Goal: Information Seeking & Learning: Learn about a topic

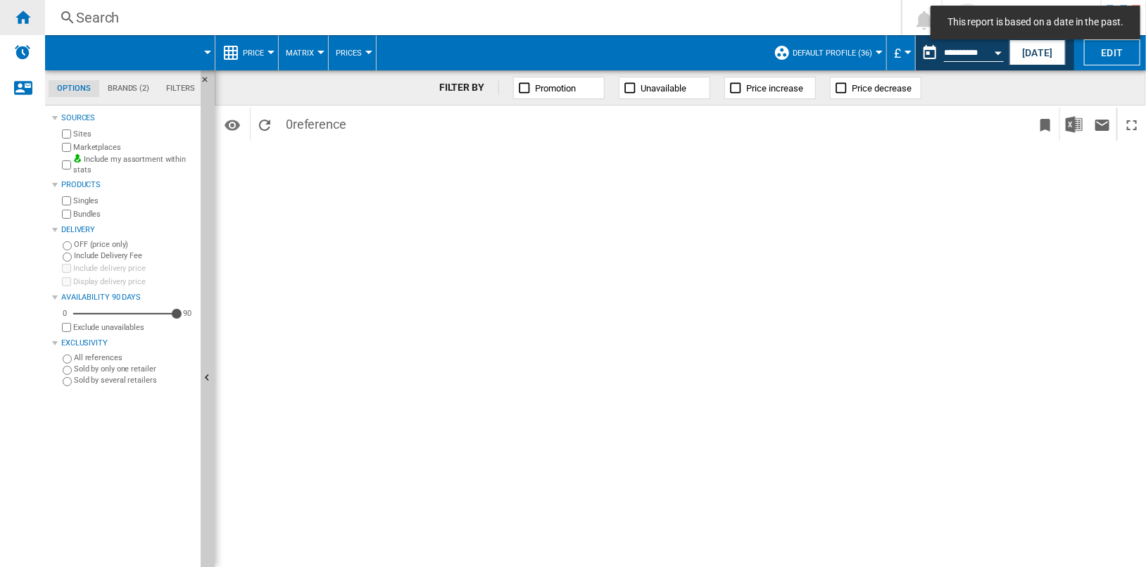
click at [17, 16] on ng-md-icon "Home" at bounding box center [22, 16] width 17 height 17
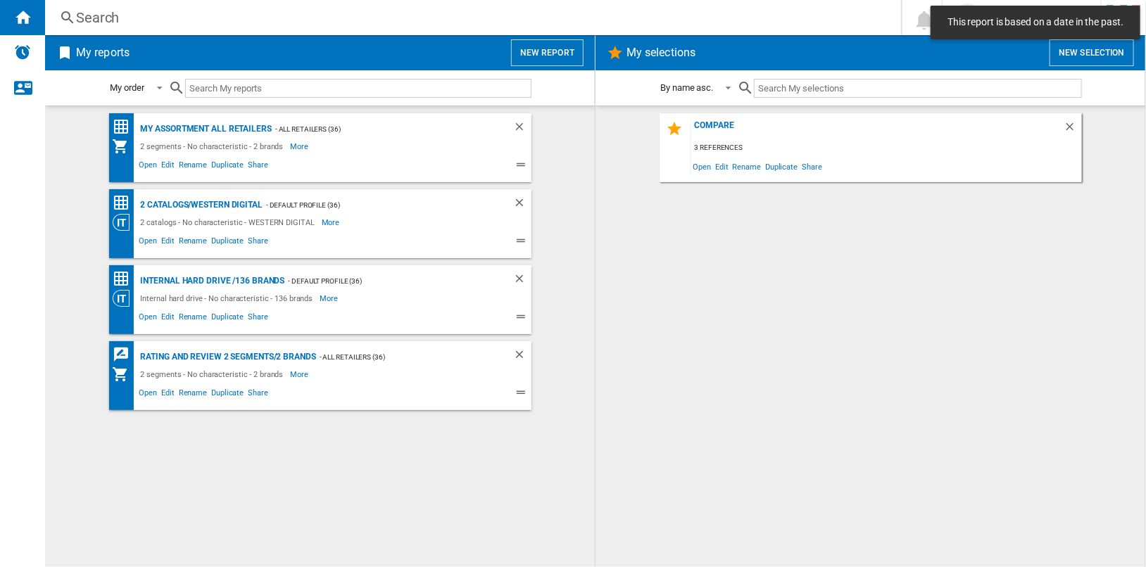
click at [536, 58] on button "New report" at bounding box center [547, 52] width 73 height 27
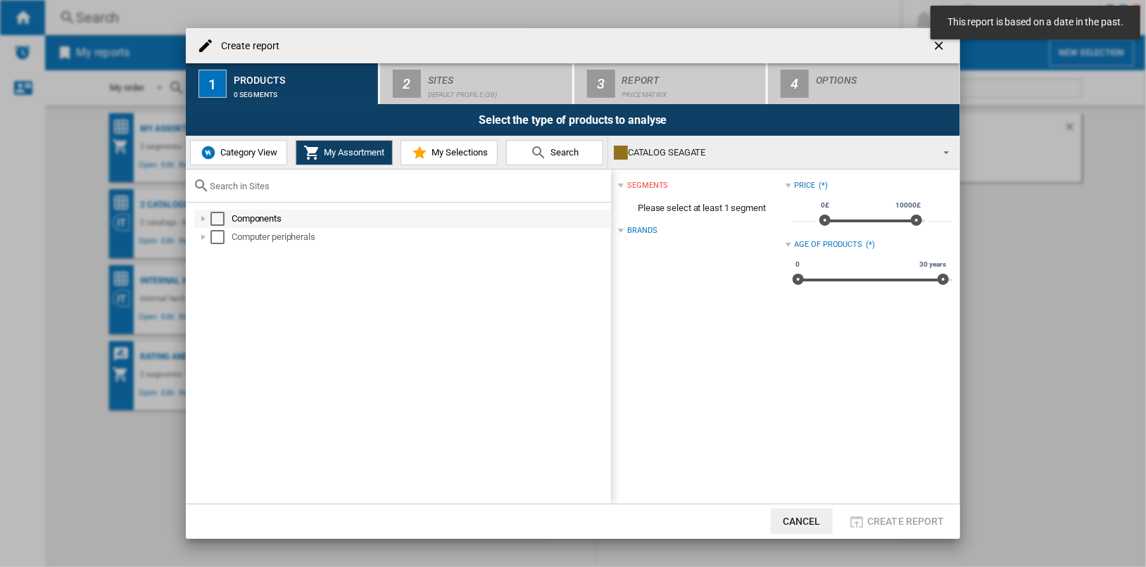
click at [219, 219] on div "Select" at bounding box center [217, 219] width 14 height 14
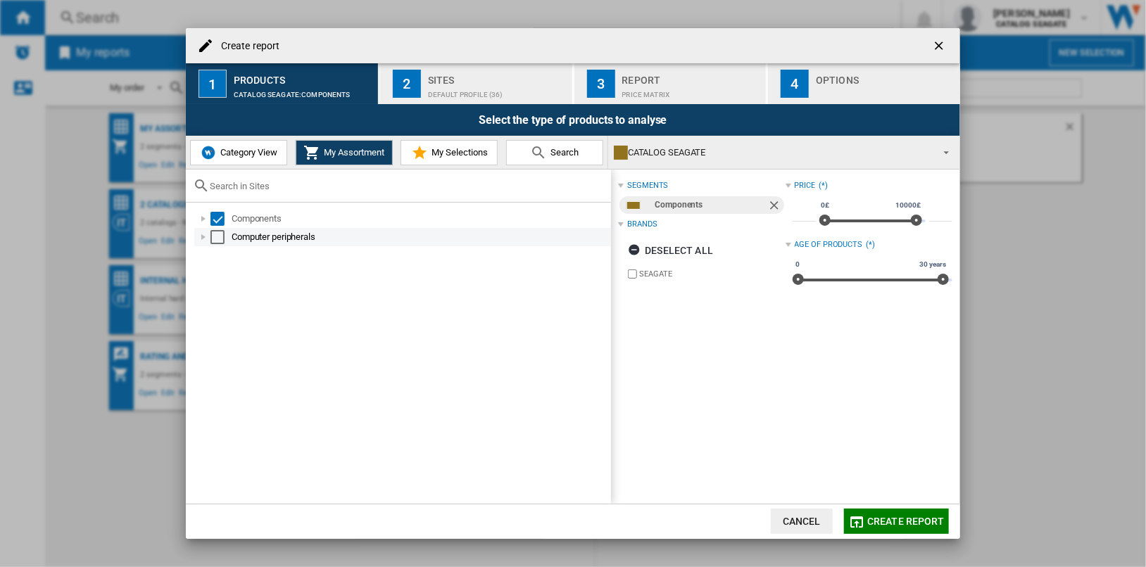
click at [219, 232] on div "Select" at bounding box center [217, 237] width 14 height 14
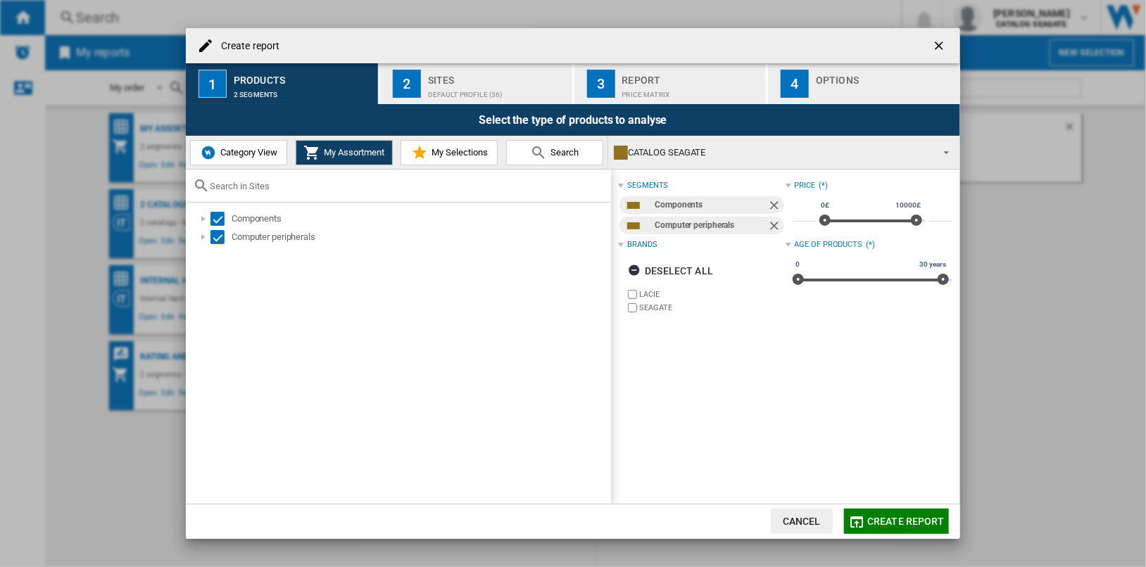
click at [479, 87] on div "Default profile (36)" at bounding box center [497, 91] width 139 height 15
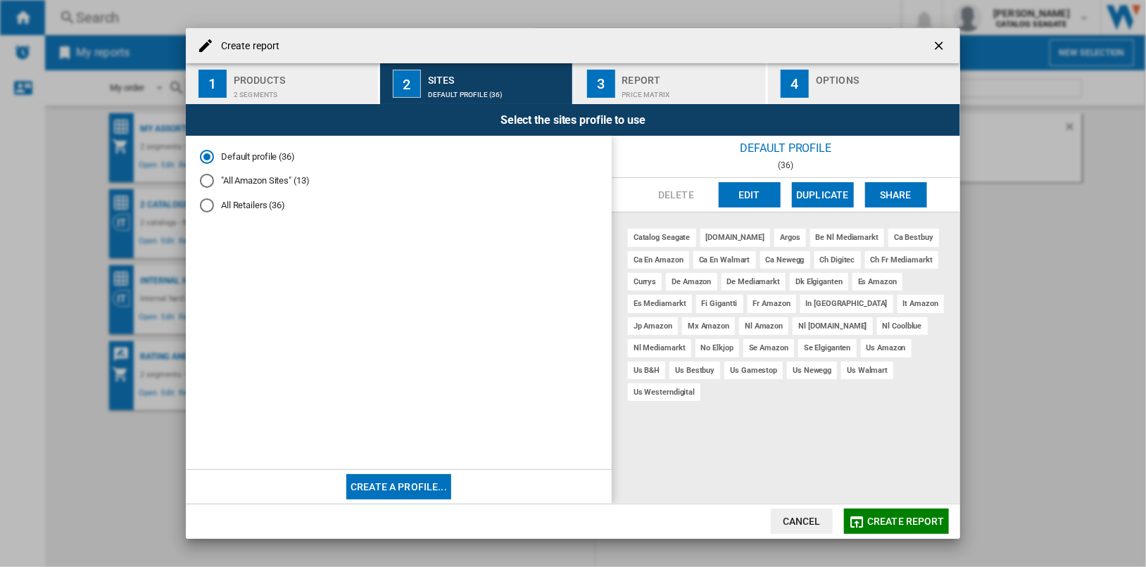
click at [278, 179] on md-radio-button ""All Amazon Sites" (13)" at bounding box center [399, 181] width 398 height 13
click at [907, 520] on span "Create report" at bounding box center [905, 521] width 77 height 11
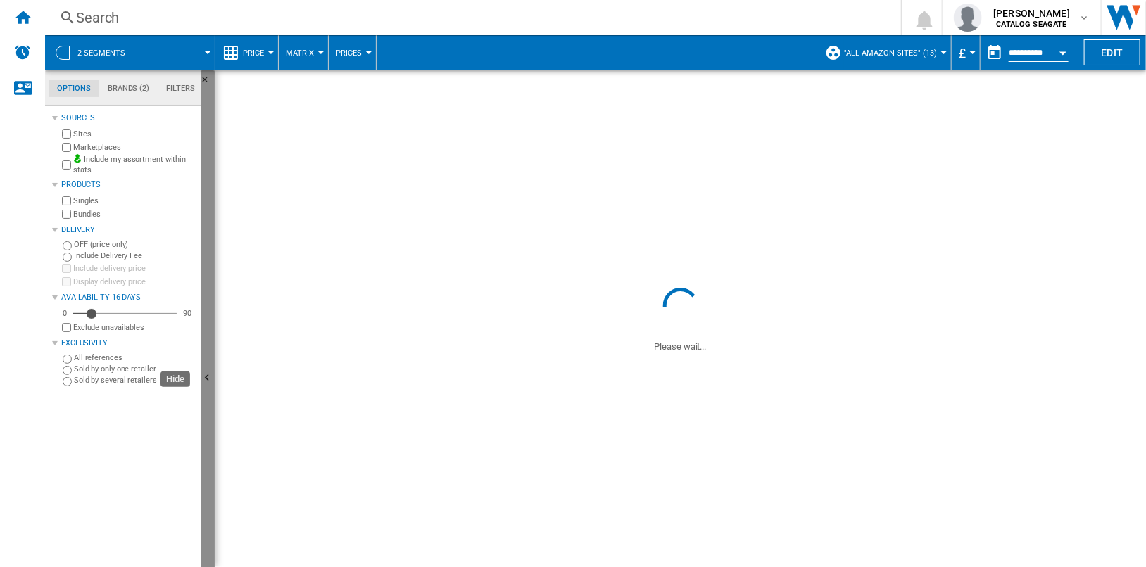
click at [208, 232] on button "Hide" at bounding box center [208, 378] width 14 height 617
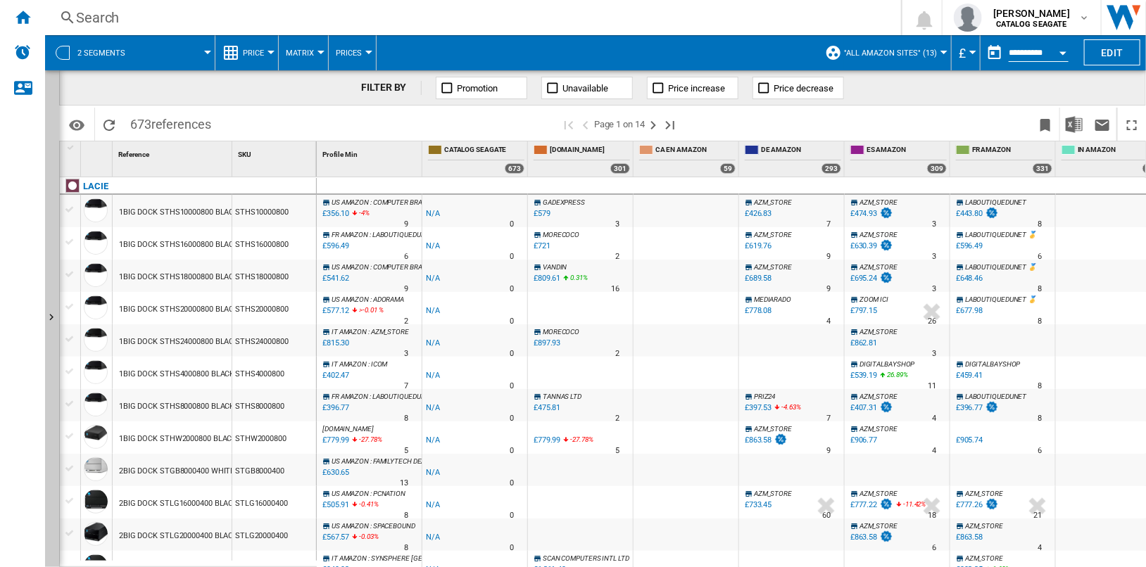
click at [263, 53] on span "Price" at bounding box center [253, 53] width 21 height 9
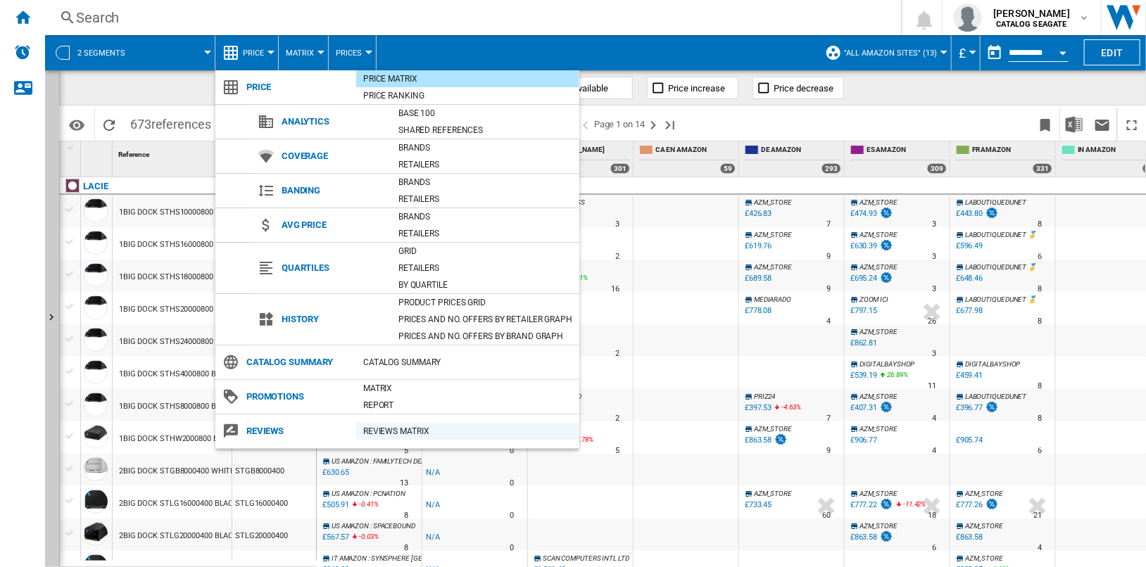
click at [441, 428] on div "REVIEWS Matrix" at bounding box center [467, 431] width 223 height 14
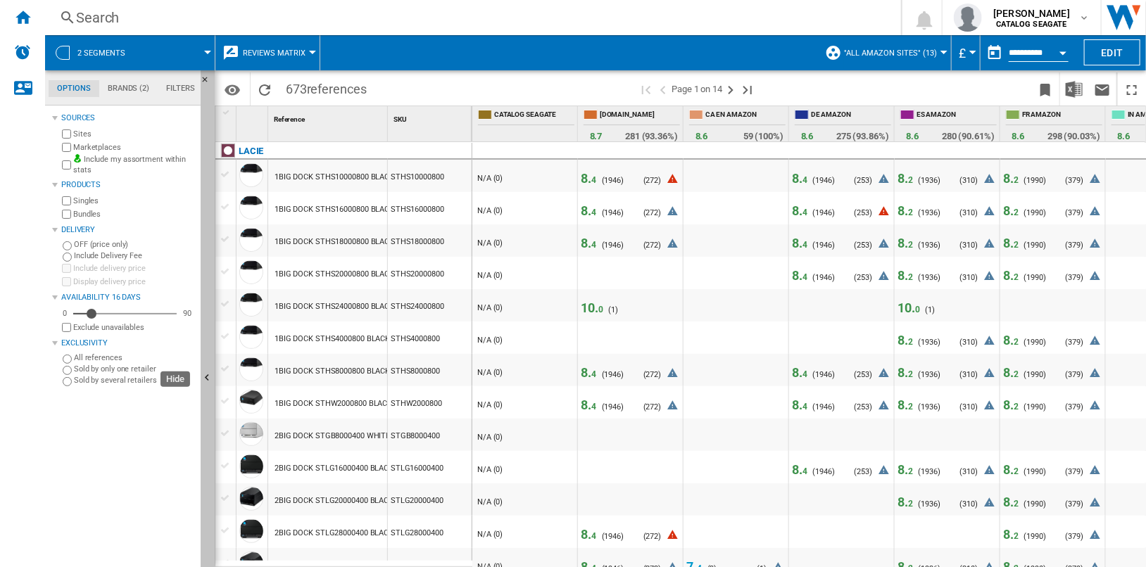
click at [208, 328] on button "Hide" at bounding box center [208, 378] width 14 height 617
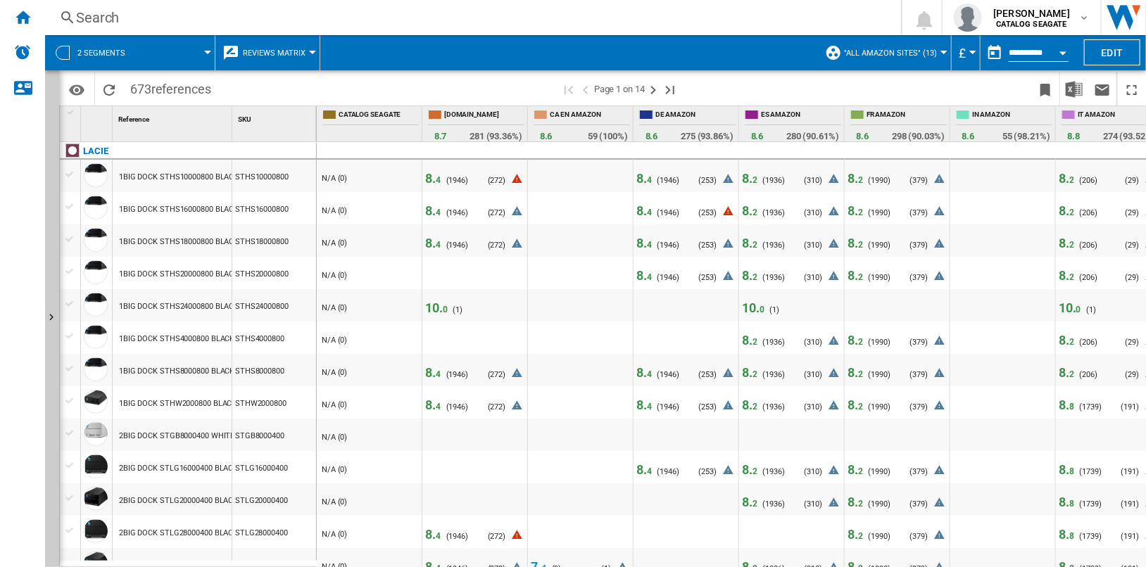
drag, startPoint x: 776, startPoint y: 560, endPoint x: 822, endPoint y: 560, distance: 45.8
click at [822, 560] on div "8. 2 ( 1936 ) N/A (0) ( 310 )" at bounding box center [791, 571] width 99 height 22
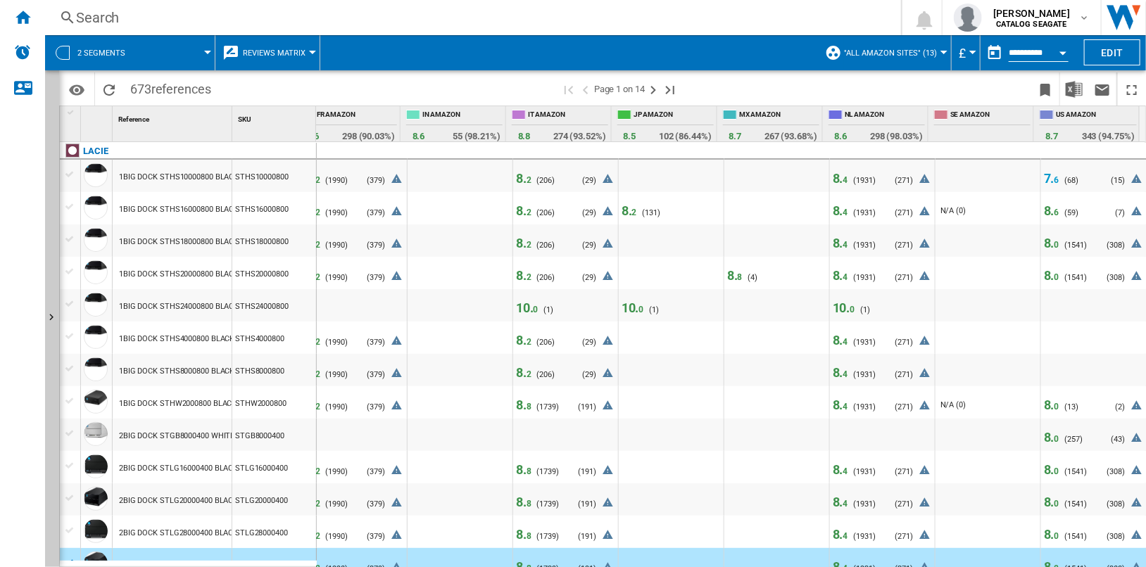
click at [1044, 180] on span "7. 6" at bounding box center [1051, 178] width 15 height 15
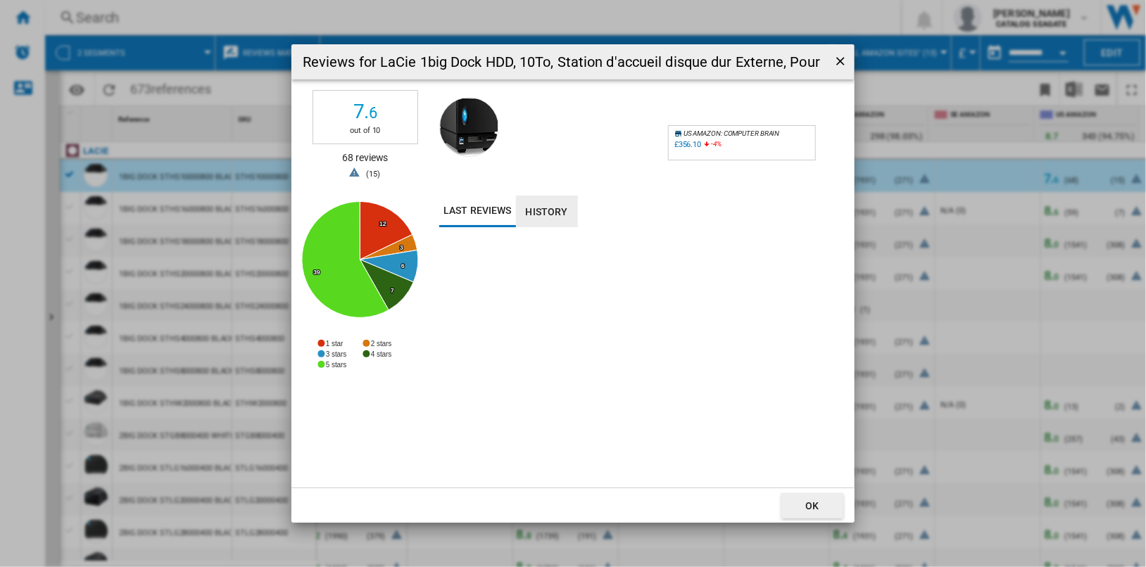
click at [541, 215] on button "History" at bounding box center [547, 212] width 62 height 32
click at [493, 211] on button "Last reviews" at bounding box center [477, 212] width 77 height 32
click at [840, 62] on ng-md-icon "getI18NText('BUTTONS.CLOSE_DIALOG')" at bounding box center [841, 62] width 17 height 17
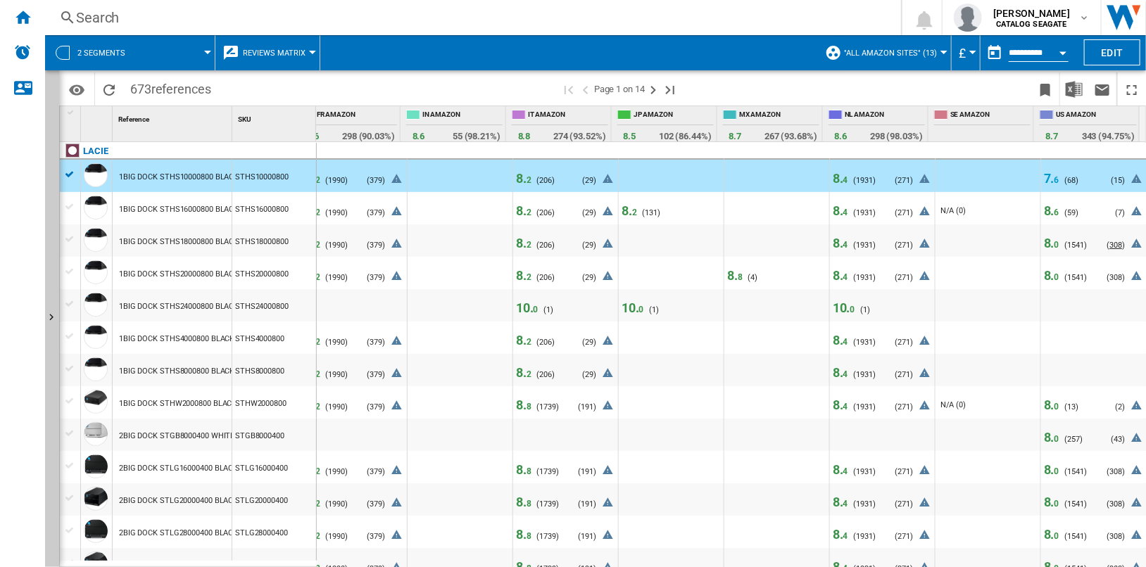
click at [1109, 244] on span "308" at bounding box center [1115, 245] width 13 height 9
click at [1044, 246] on span "8. 0" at bounding box center [1051, 243] width 15 height 15
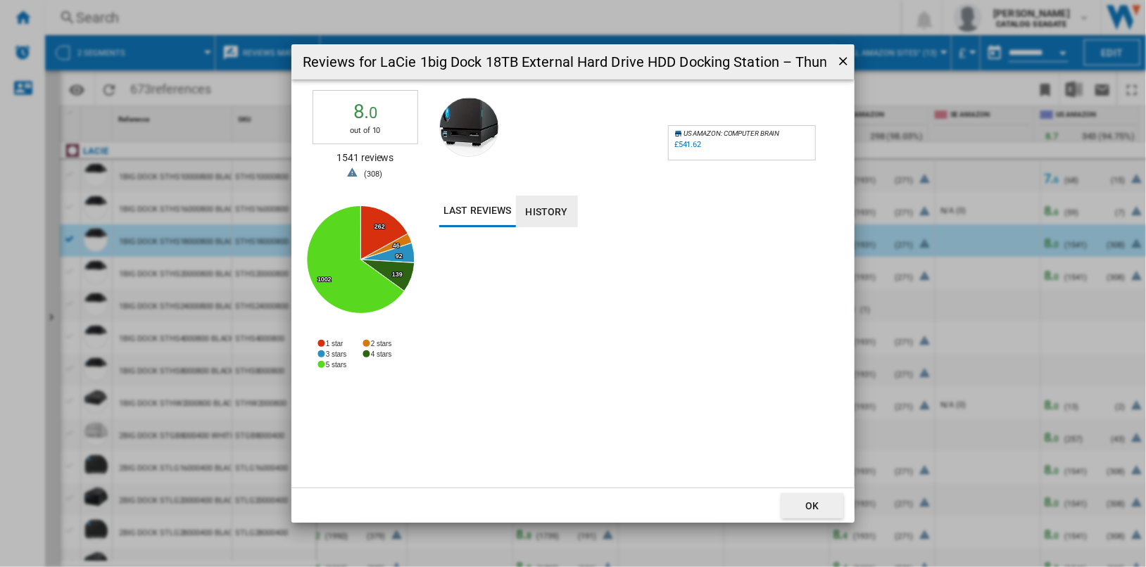
click at [540, 219] on button "History" at bounding box center [547, 212] width 62 height 32
click at [691, 142] on div "£541.62" at bounding box center [687, 144] width 27 height 9
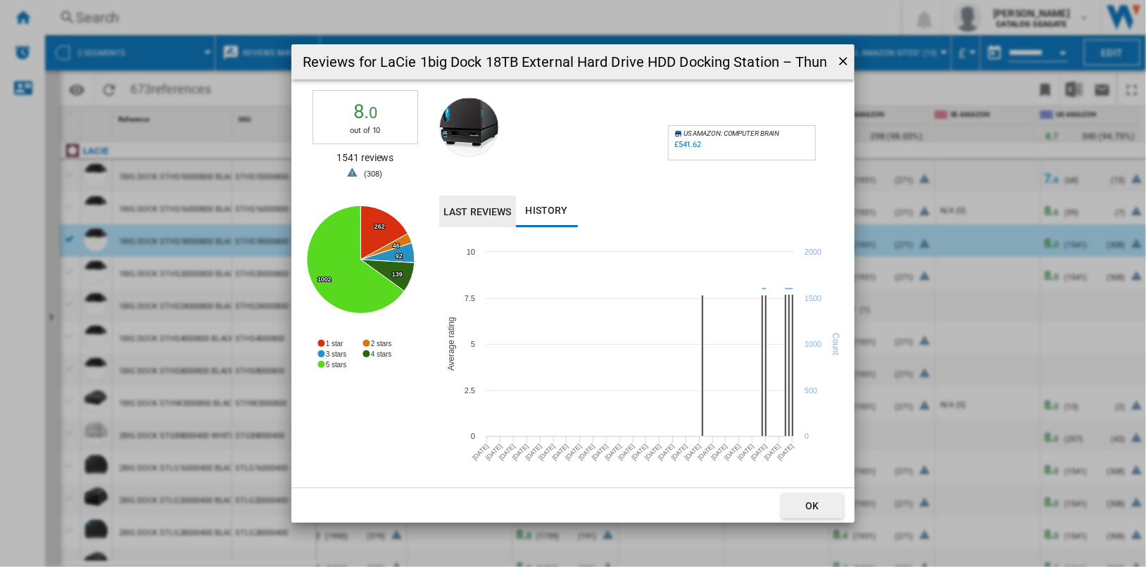
click at [501, 218] on button "Last reviews" at bounding box center [477, 212] width 77 height 32
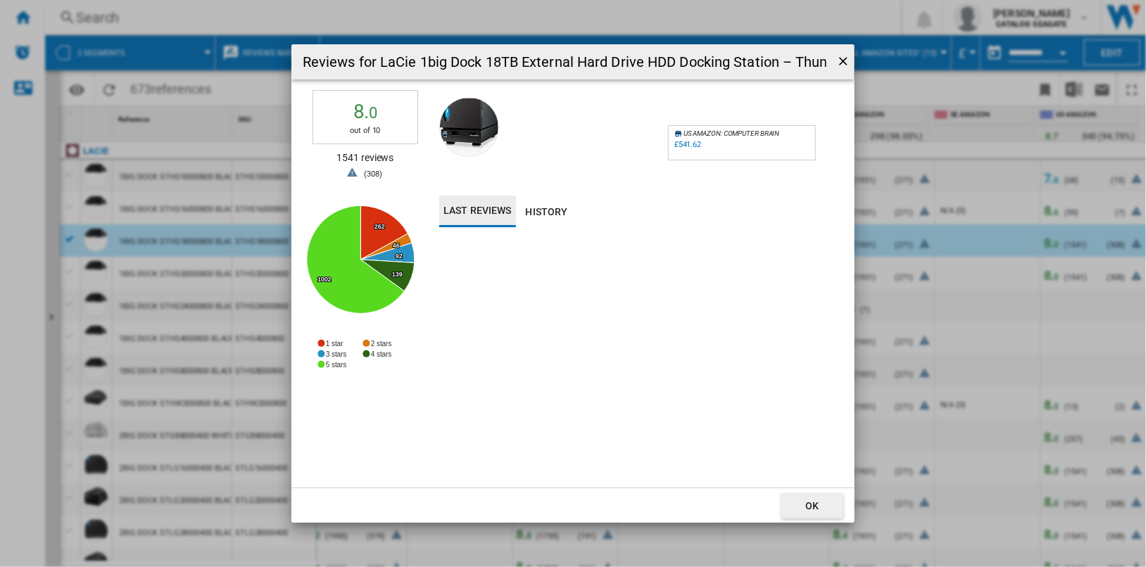
click at [842, 61] on ng-md-icon "getI18NText('BUTTONS.CLOSE_DIALOG')" at bounding box center [844, 62] width 17 height 17
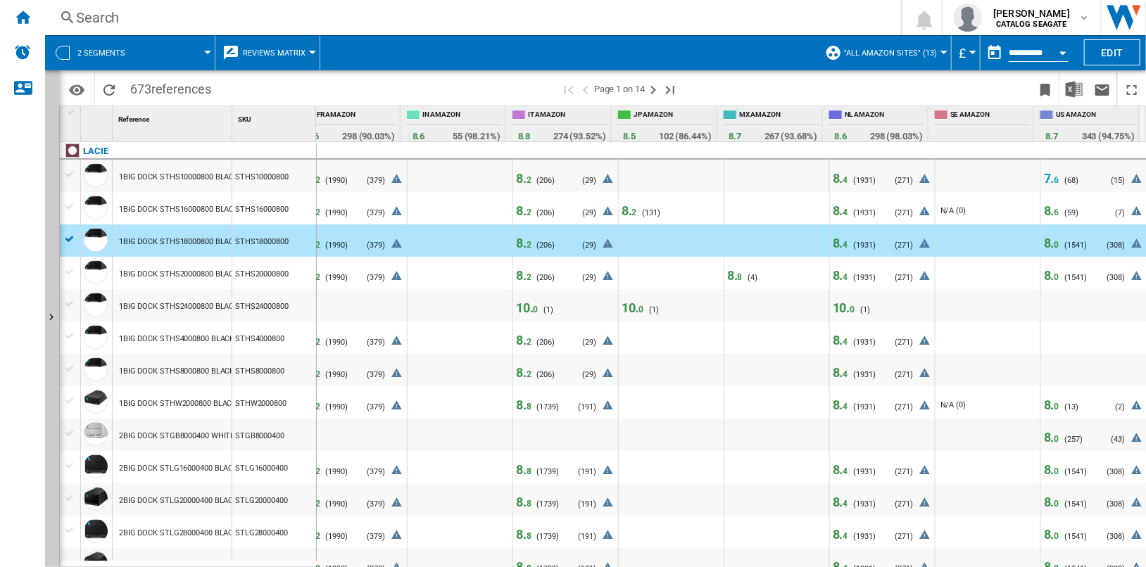
click at [835, 243] on span "8. 4" at bounding box center [840, 243] width 15 height 15
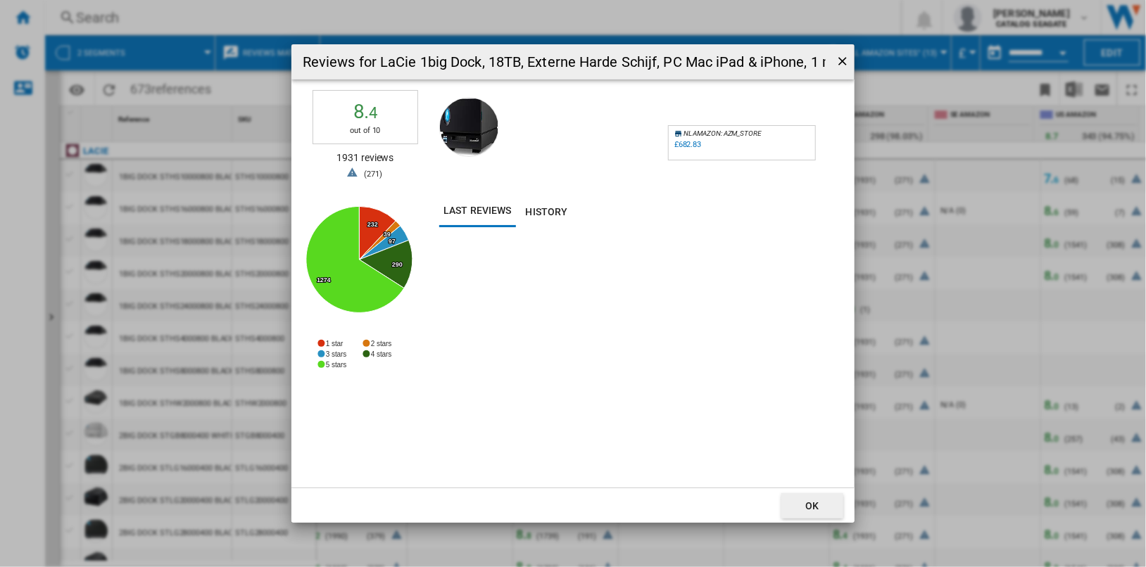
click at [685, 145] on div "£682.83" at bounding box center [687, 144] width 27 height 9
click at [841, 59] on ng-md-icon "getI18NText('BUTTONS.CLOSE_DIALOG')" at bounding box center [844, 62] width 17 height 17
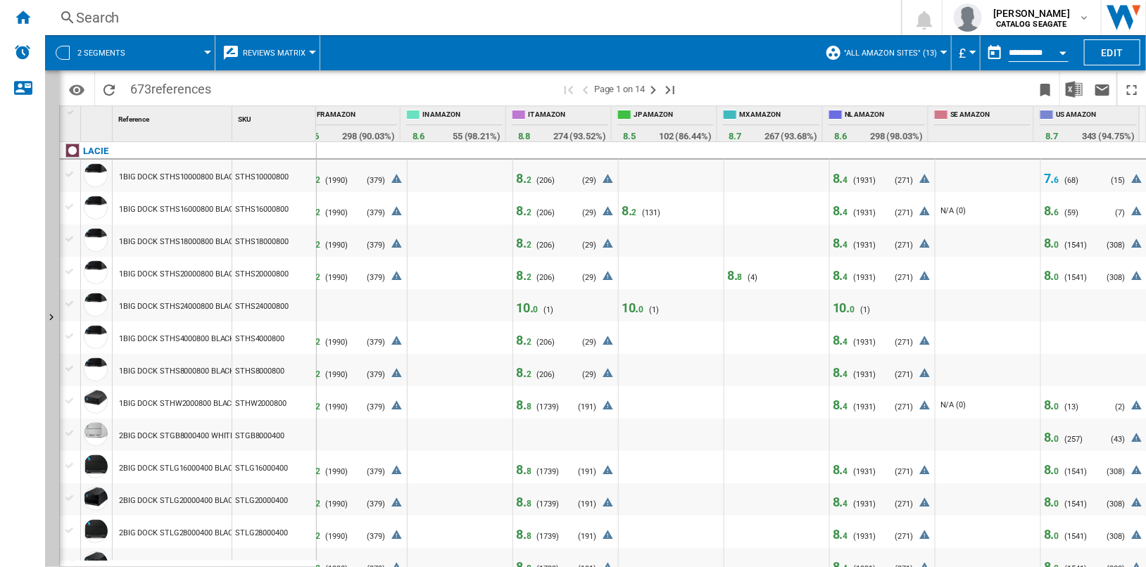
click at [527, 210] on span "2" at bounding box center [529, 213] width 5 height 10
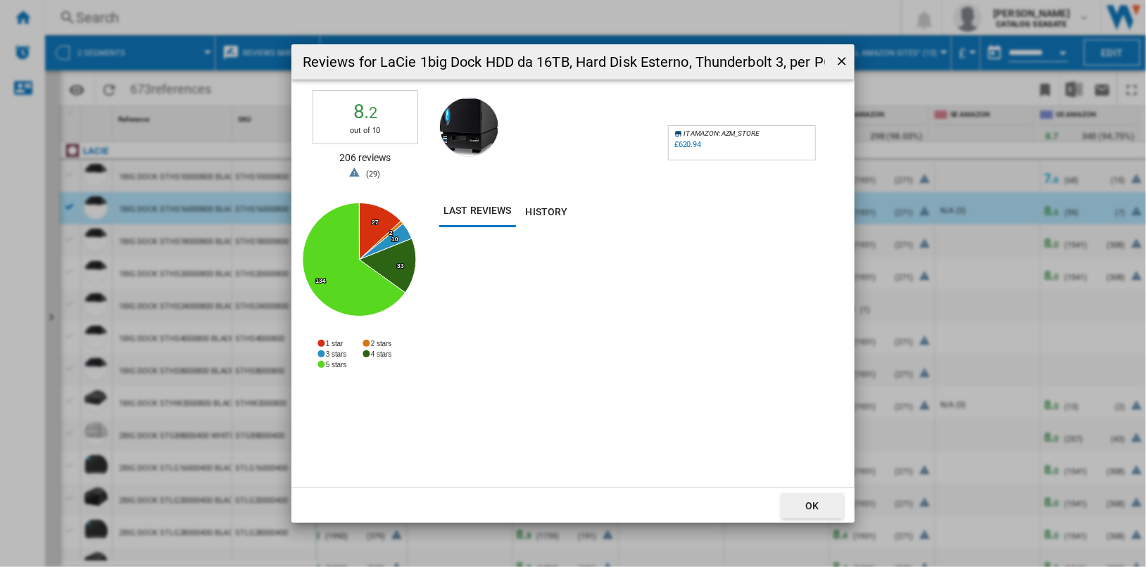
click at [841, 61] on ng-md-icon "getI18NText('BUTTONS.CLOSE_DIALOG')" at bounding box center [843, 62] width 17 height 17
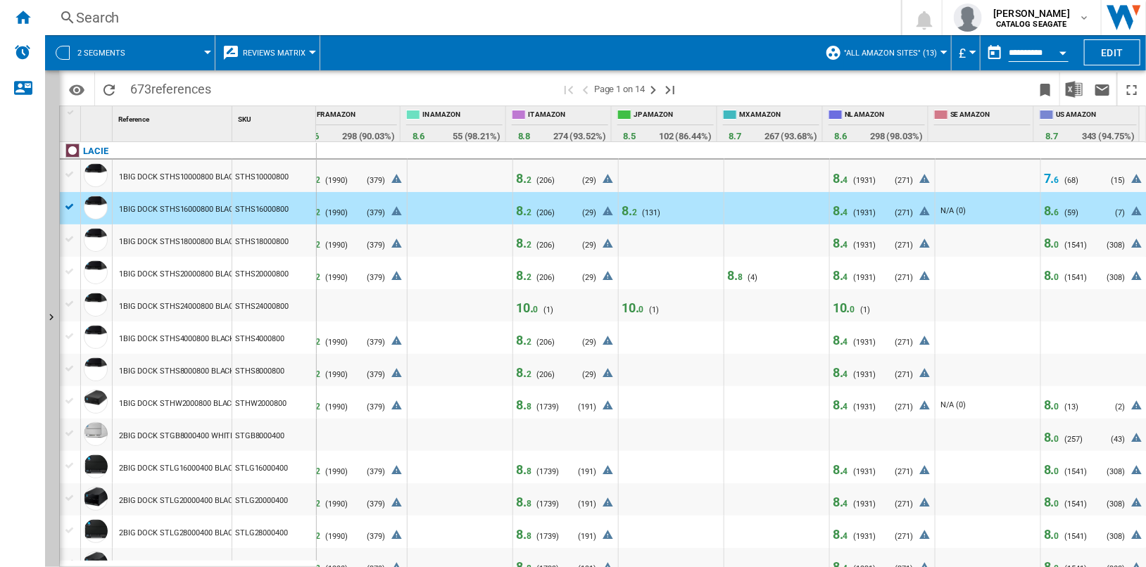
click at [1045, 244] on span "8. 0" at bounding box center [1051, 243] width 15 height 15
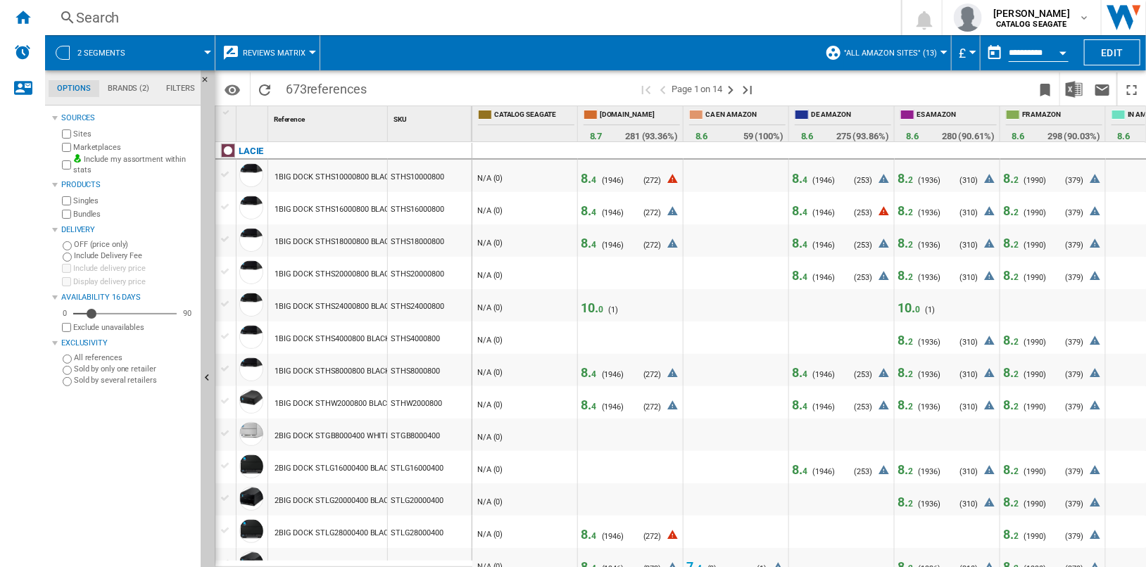
click at [590, 180] on span "8. 4" at bounding box center [588, 178] width 15 height 15
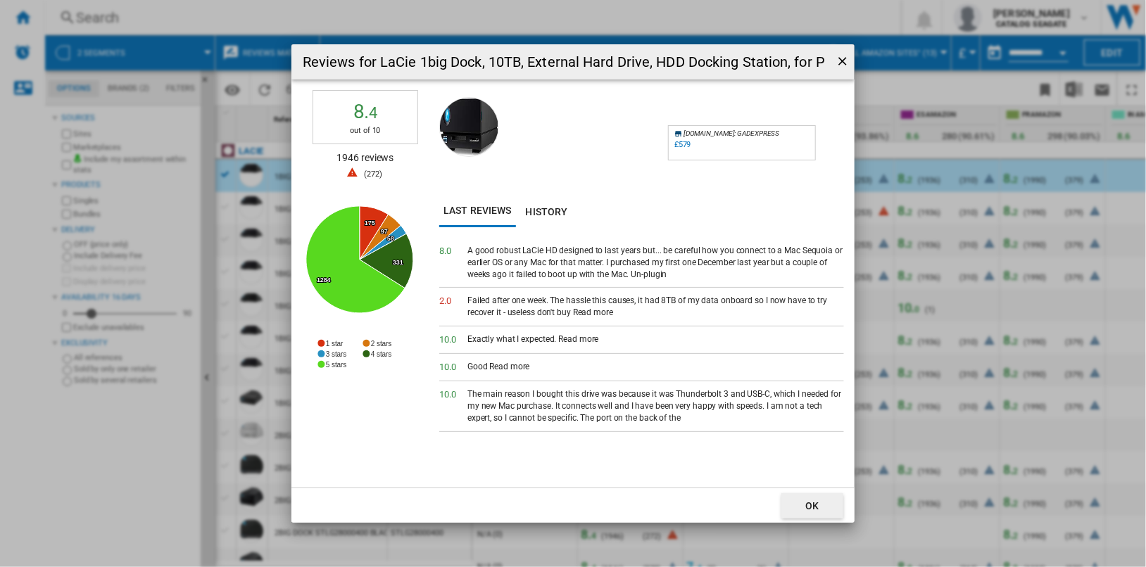
click at [845, 61] on ng-md-icon "getI18NText('BUTTONS.CLOSE_DIALOG')" at bounding box center [844, 62] width 17 height 17
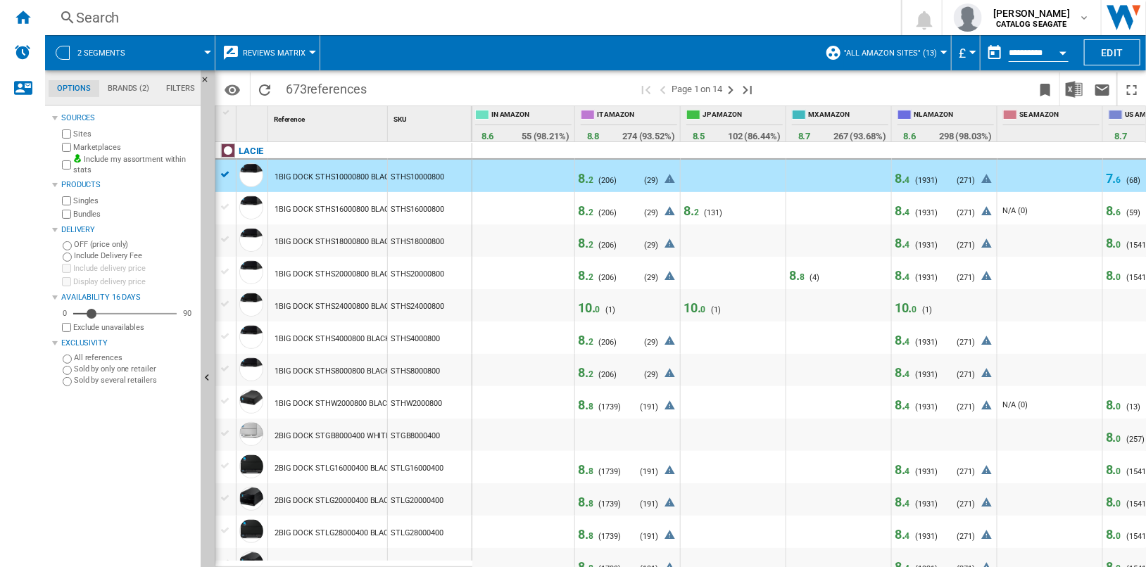
scroll to position [0, 637]
click at [1114, 210] on span "8. 6" at bounding box center [1112, 210] width 15 height 15
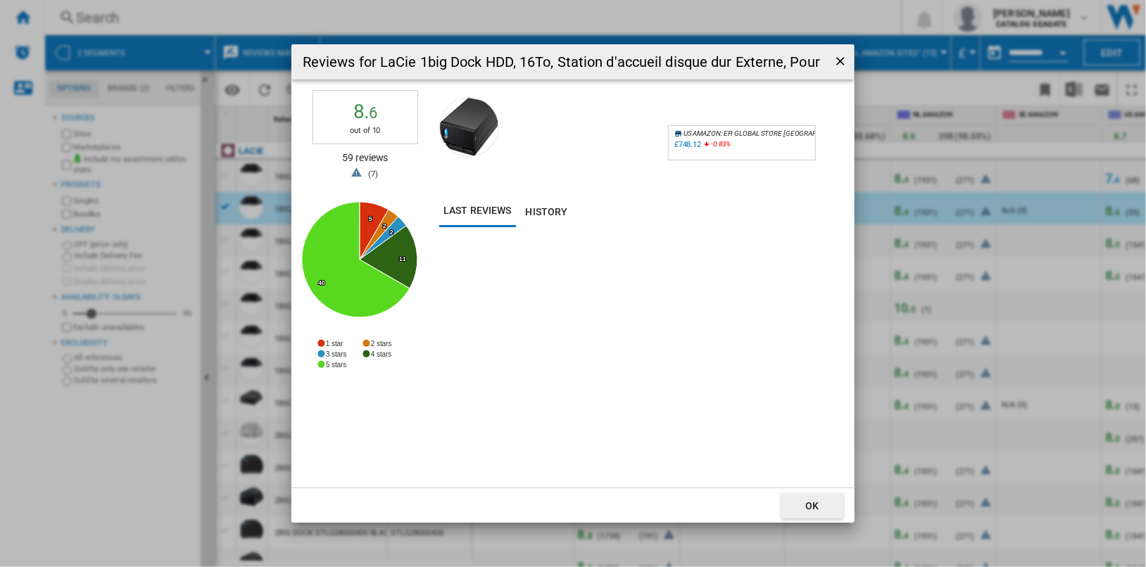
click at [839, 63] on ng-md-icon "getI18NText('BUTTONS.CLOSE_DIALOG')" at bounding box center [841, 62] width 17 height 17
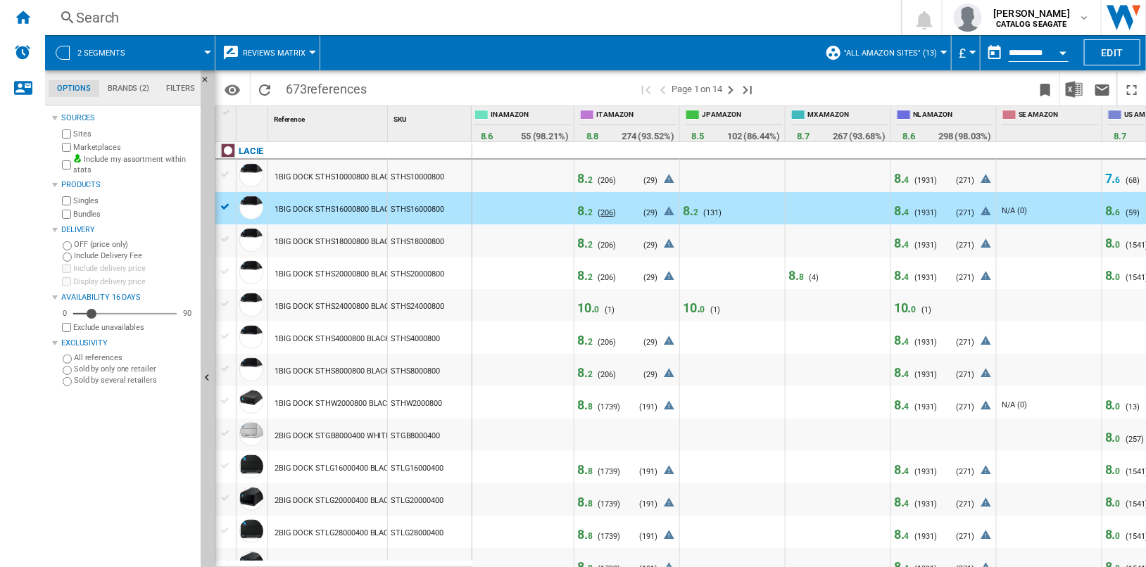
click at [601, 208] on span "206" at bounding box center [607, 212] width 13 height 9
click at [583, 210] on span "8. 2" at bounding box center [584, 210] width 15 height 15
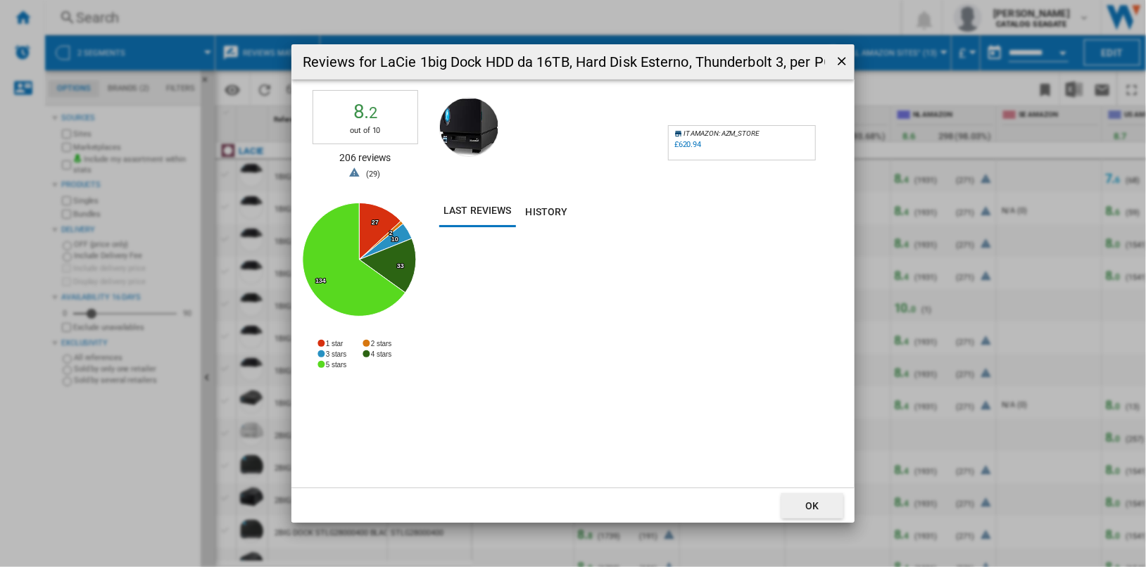
click at [841, 63] on ng-md-icon "getI18NText('BUTTONS.CLOSE_DIALOG')" at bounding box center [843, 62] width 17 height 17
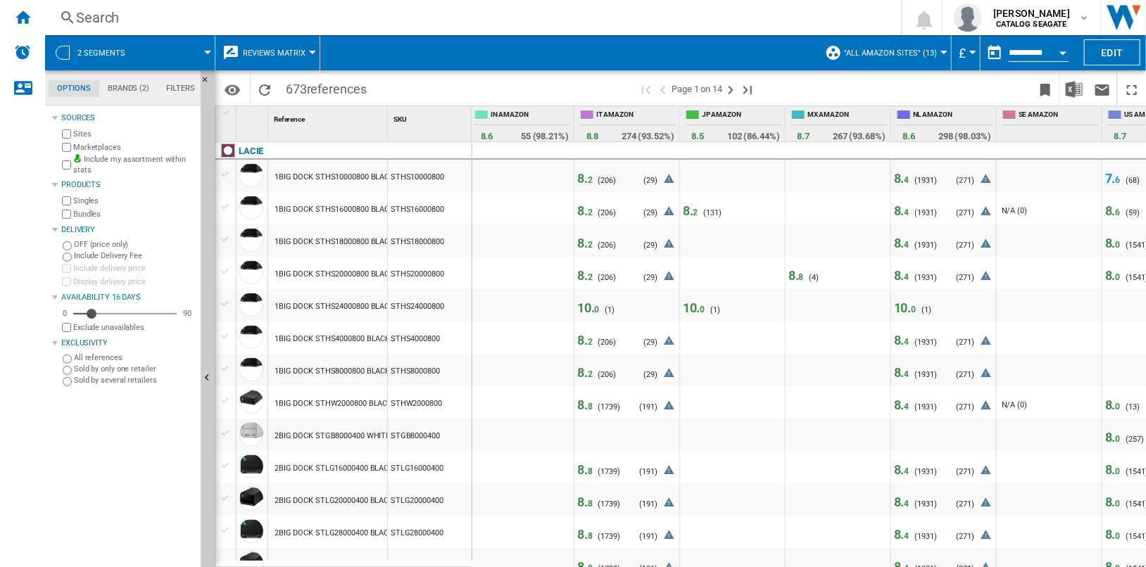
click at [908, 52] on span ""All Amazon Sites" (13)" at bounding box center [890, 53] width 93 height 9
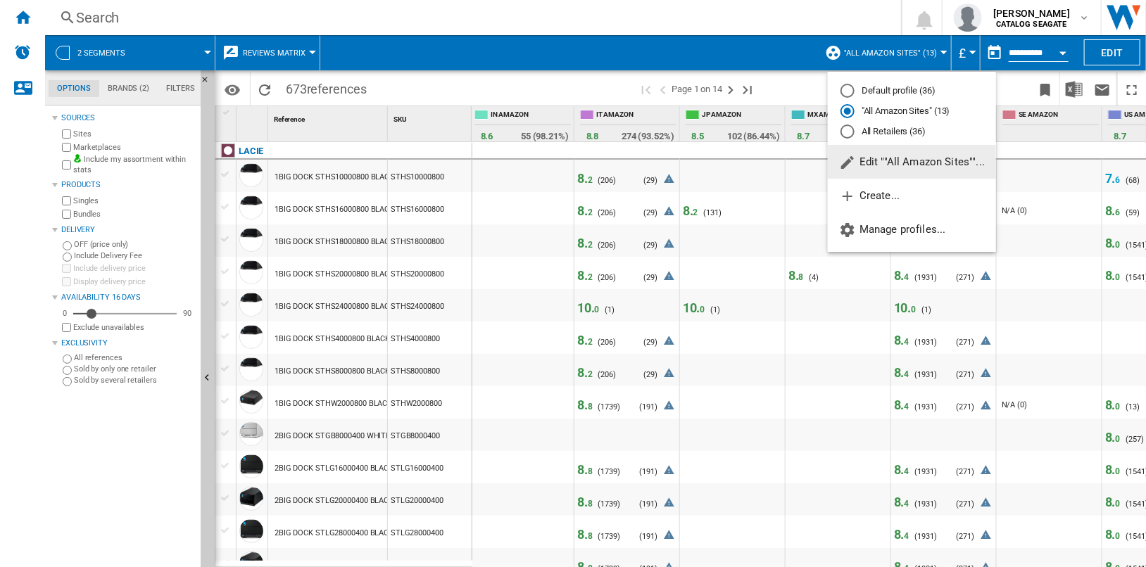
click at [914, 92] on md-radio-button "Default profile (36)" at bounding box center [912, 90] width 143 height 13
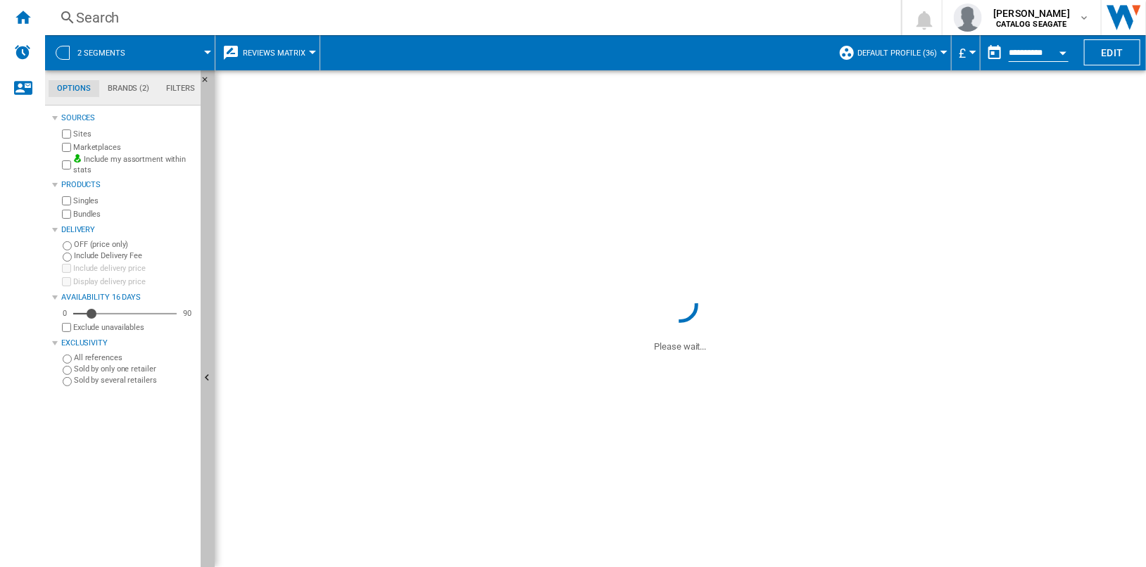
click at [208, 333] on button "Hide" at bounding box center [208, 378] width 14 height 617
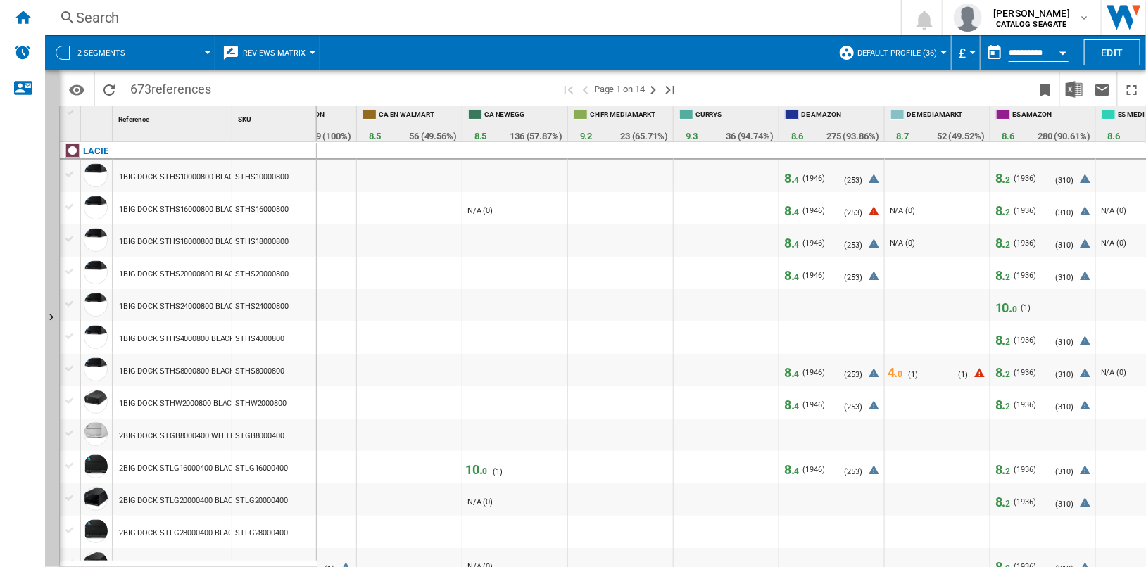
scroll to position [0, 495]
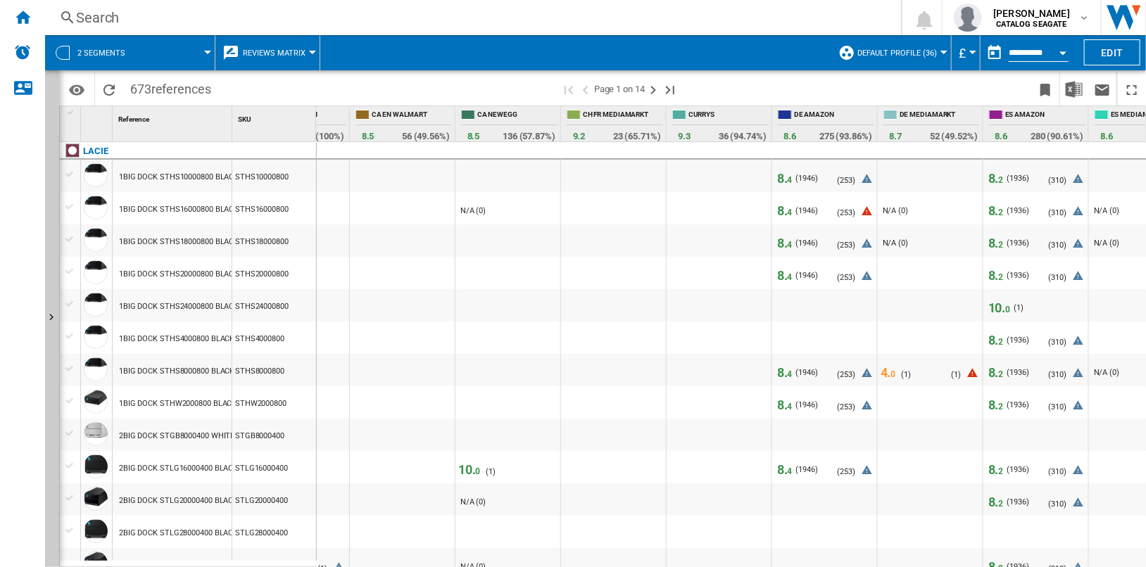
click at [896, 373] on span "0" at bounding box center [893, 375] width 5 height 10
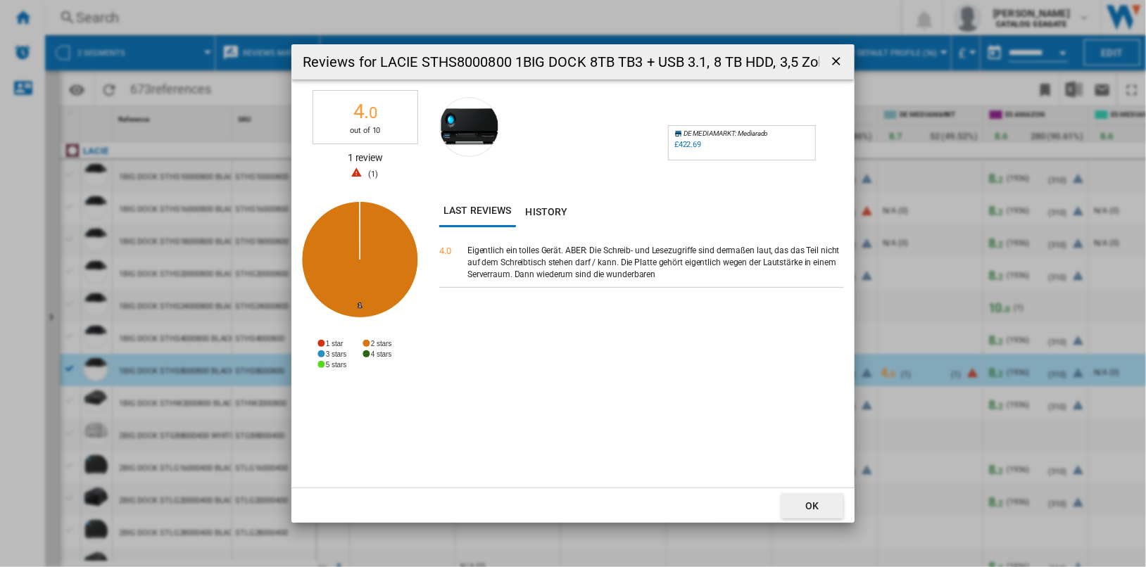
click at [531, 259] on div "Eigentlich ein tolles Gerät. ABER: Die Schreib- und Lesezugriffe sind dermaßen …" at bounding box center [655, 262] width 377 height 35
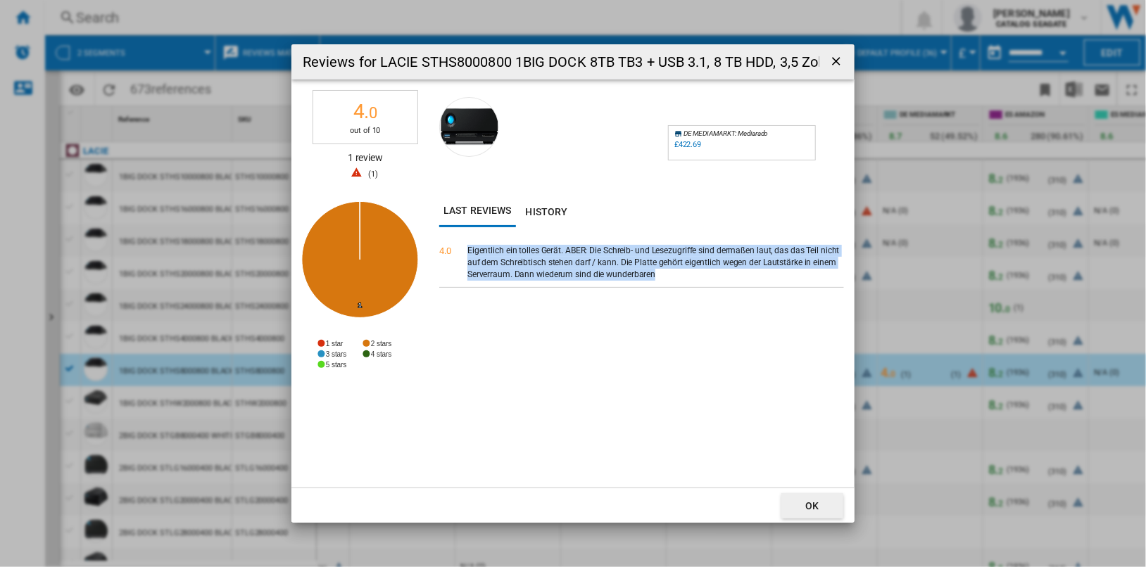
click at [531, 259] on div "Eigentlich ein tolles Gerät. ABER: Die Schreib- und Lesezugriffe sind dermaßen …" at bounding box center [655, 262] width 377 height 35
drag, startPoint x: 531, startPoint y: 259, endPoint x: 593, endPoint y: 270, distance: 62.8
click at [593, 270] on div "Eigentlich ein tolles Gerät. ABER: Die Schreib- und Lesezugriffe sind dermaßen …" at bounding box center [655, 262] width 377 height 35
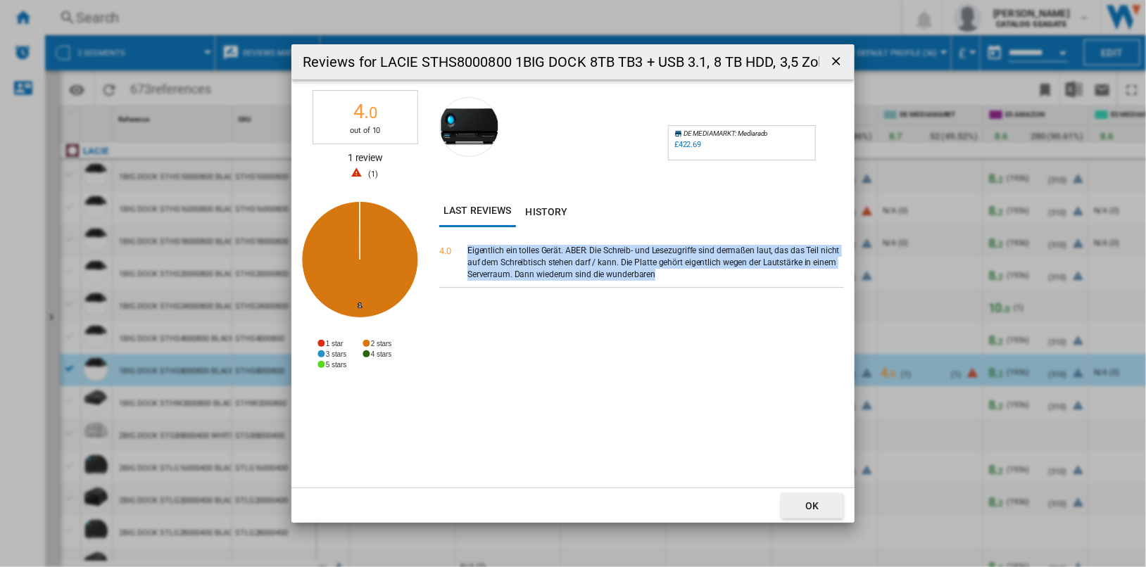
drag, startPoint x: 593, startPoint y: 270, endPoint x: 835, endPoint y: 62, distance: 319.0
click at [830, 59] on button "Reviews for ..." at bounding box center [836, 62] width 25 height 28
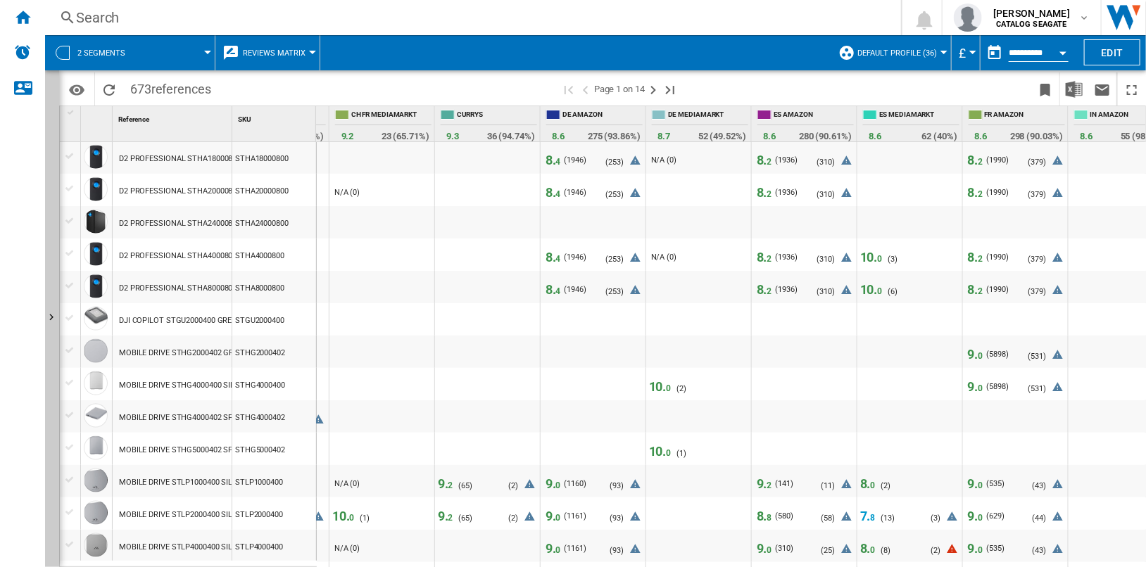
scroll to position [0, 0]
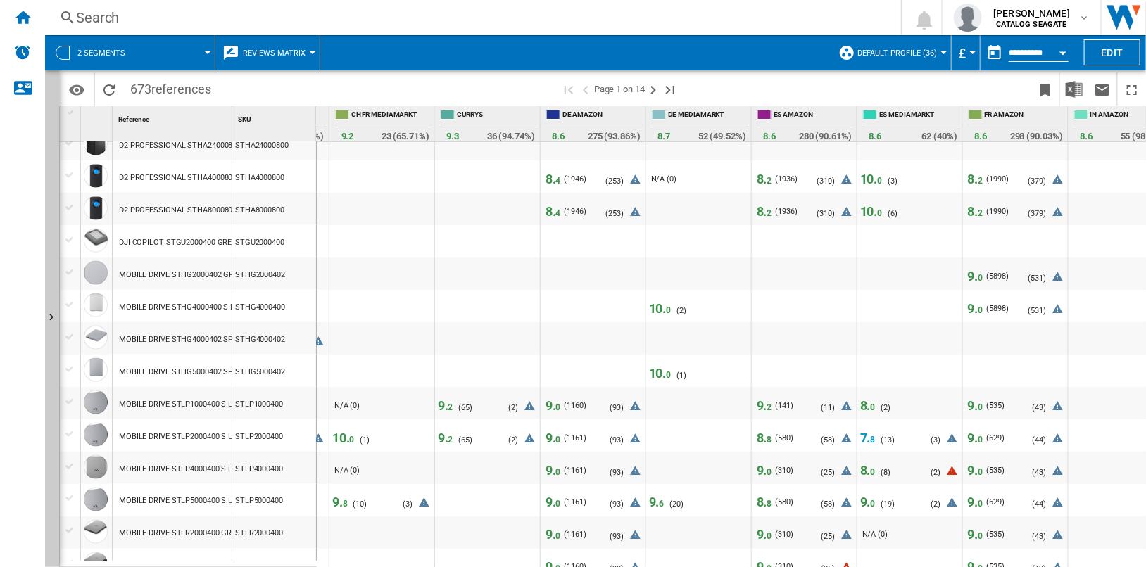
click at [667, 306] on span "0" at bounding box center [669, 311] width 5 height 10
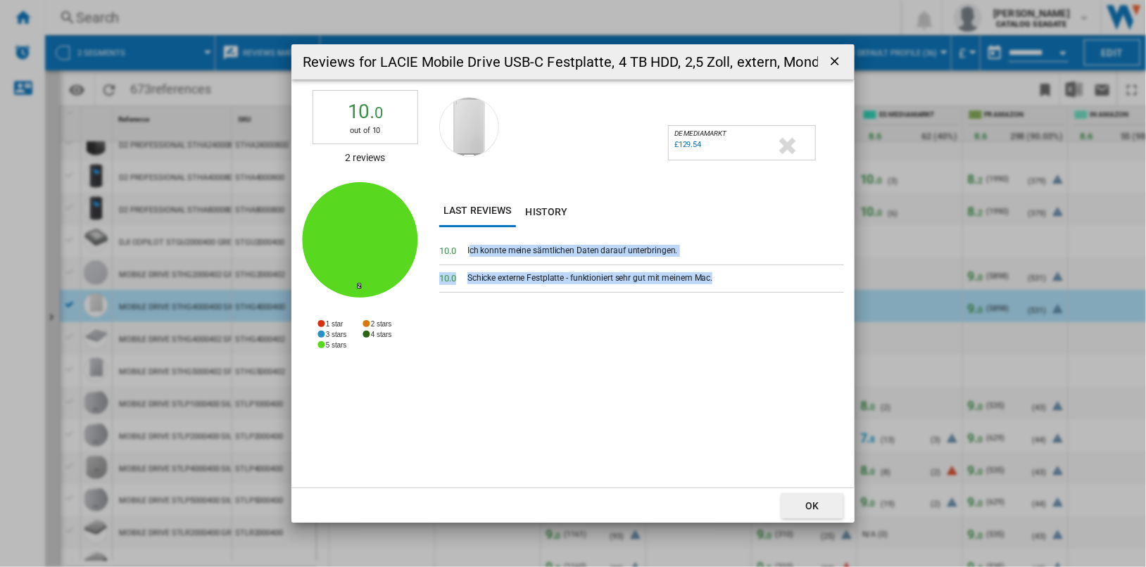
drag, startPoint x: 470, startPoint y: 248, endPoint x: 706, endPoint y: 282, distance: 238.1
click at [706, 282] on div "10. 0 Ich konnte meine sämtlichen Daten darauf unterbringen. 10. 0 Schicke exte…" at bounding box center [641, 363] width 405 height 250
drag, startPoint x: 706, startPoint y: 282, endPoint x: 829, endPoint y: 60, distance: 253.7
click at [829, 60] on ng-md-icon "getI18NText('BUTTONS.CLOSE_DIALOG')" at bounding box center [836, 62] width 17 height 17
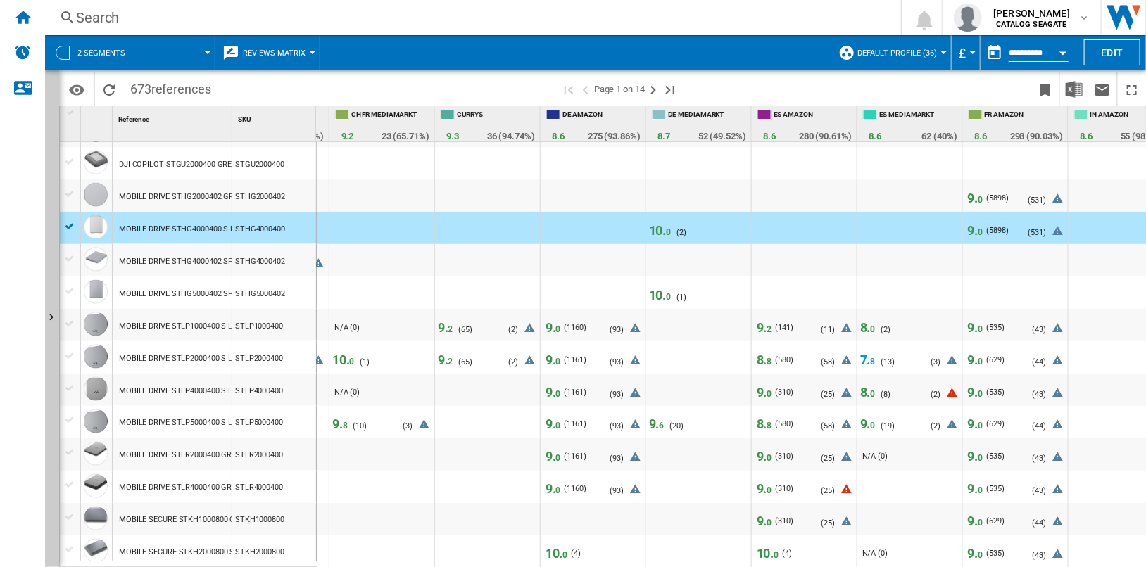
click at [660, 424] on span "6" at bounding box center [662, 427] width 5 height 10
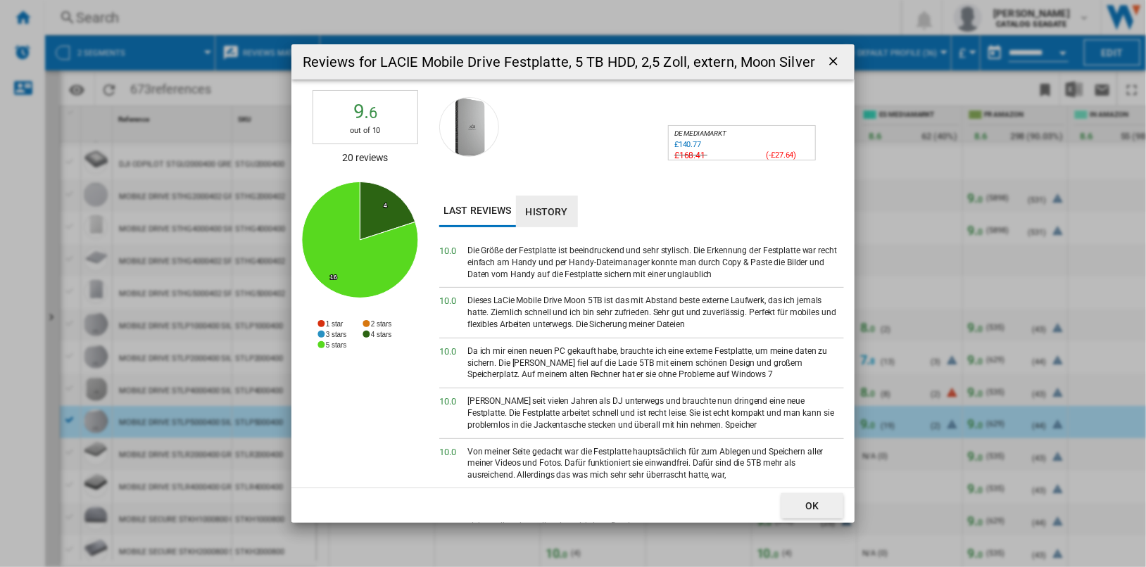
click at [544, 210] on button "History" at bounding box center [547, 212] width 62 height 32
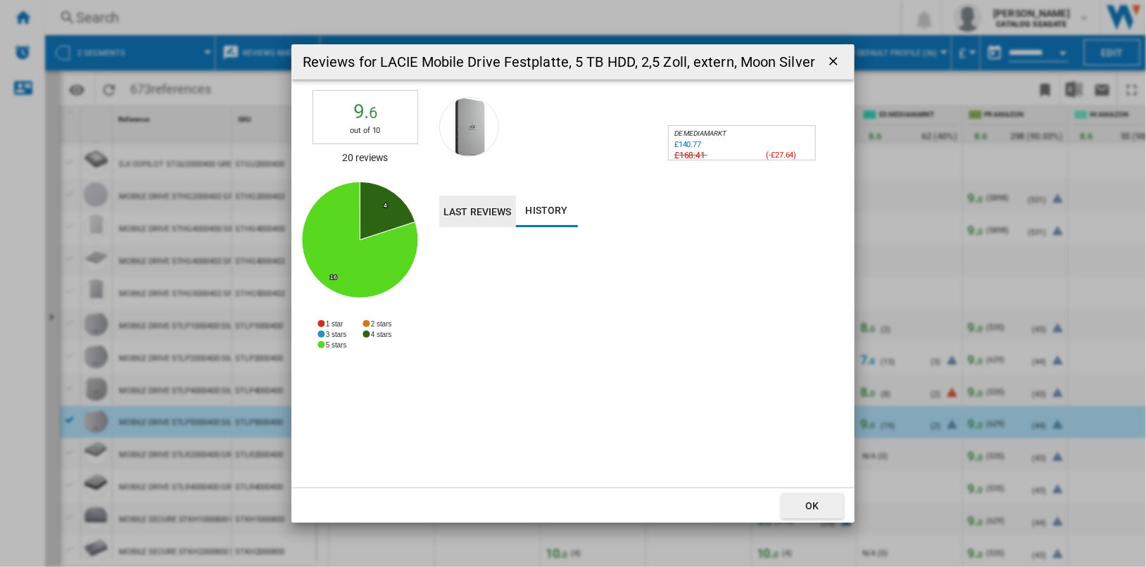
click at [490, 213] on button "Last reviews" at bounding box center [477, 212] width 77 height 32
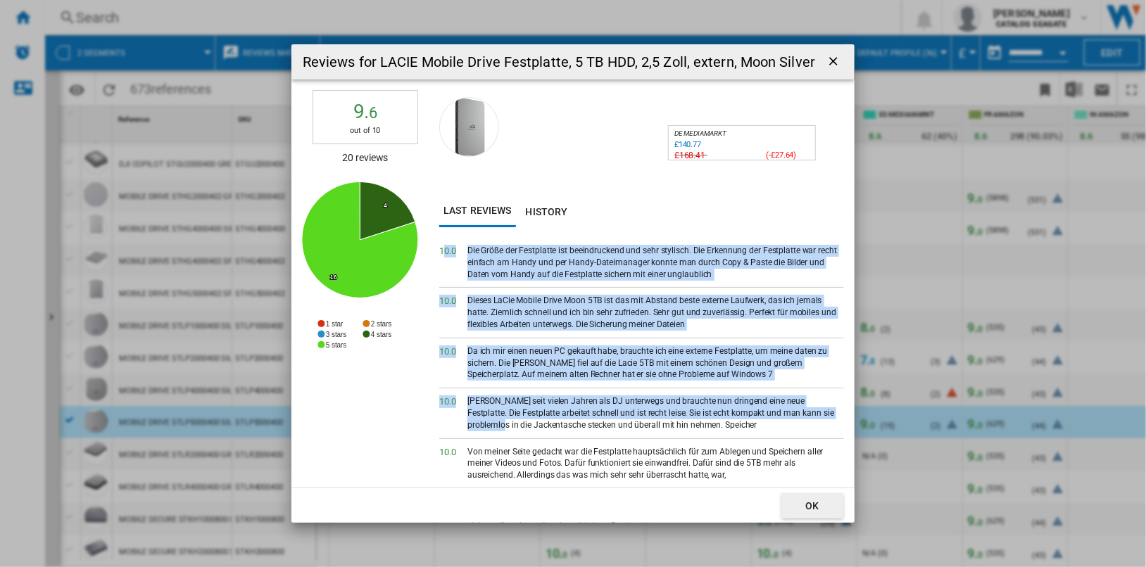
drag, startPoint x: 441, startPoint y: 248, endPoint x: 470, endPoint y: 436, distance: 190.3
click at [470, 436] on div "10. 0 Die Größe der Festplatte ist beeindruckend und sehr stylisch. Die Erkennu…" at bounding box center [641, 439] width 405 height 402
drag, startPoint x: 470, startPoint y: 436, endPoint x: 486, endPoint y: 207, distance: 229.3
click at [486, 207] on button "Last reviews" at bounding box center [477, 212] width 77 height 32
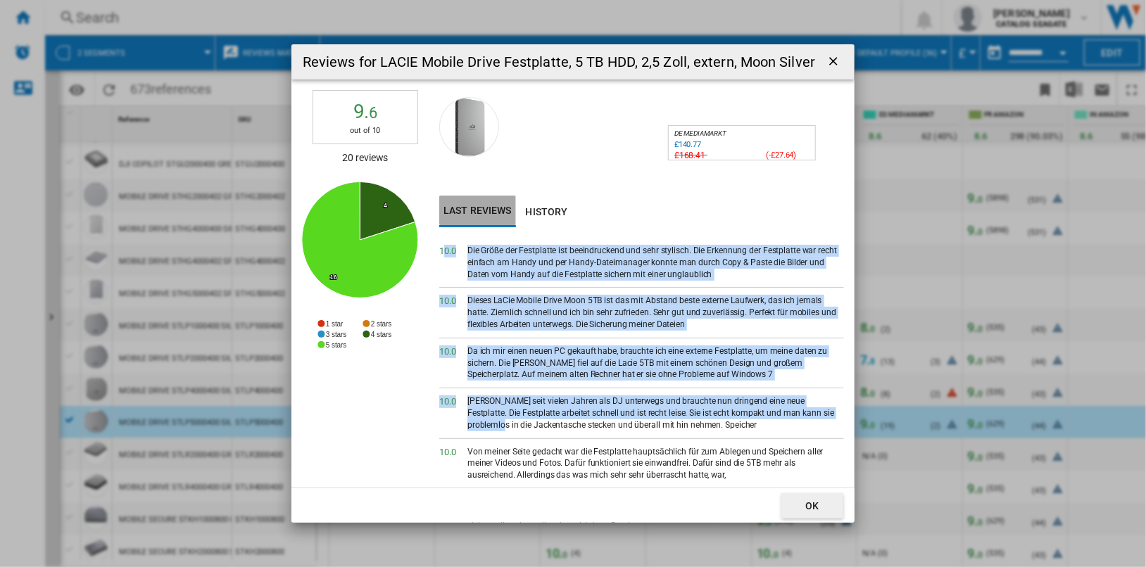
click at [486, 207] on button "Last reviews" at bounding box center [477, 212] width 77 height 32
click at [545, 208] on button "History" at bounding box center [547, 212] width 62 height 32
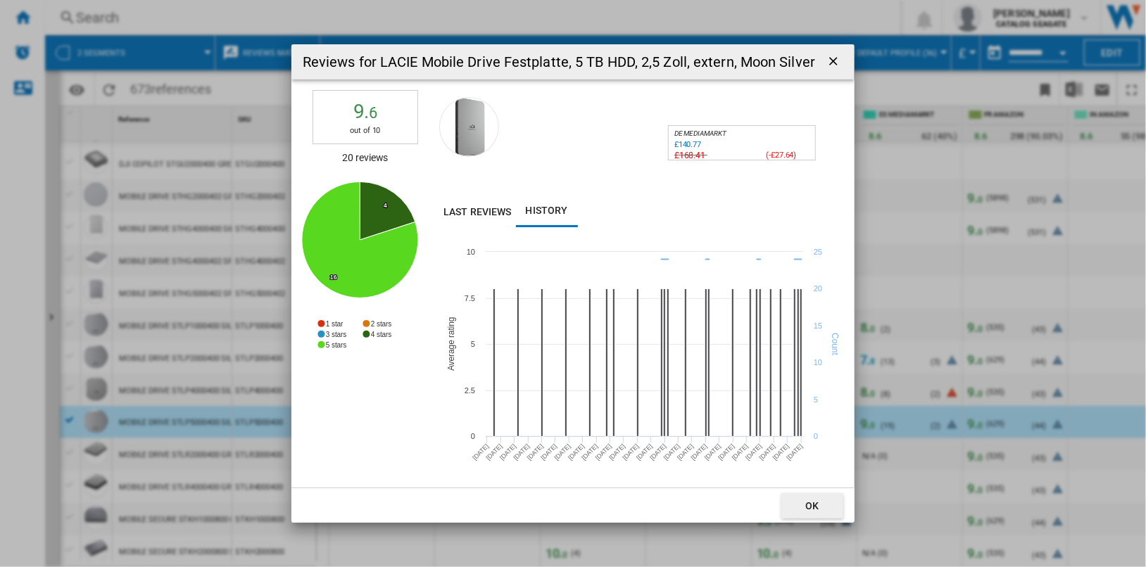
click at [832, 60] on ng-md-icon "getI18NText('BUTTONS.CLOSE_DIALOG')" at bounding box center [834, 62] width 17 height 17
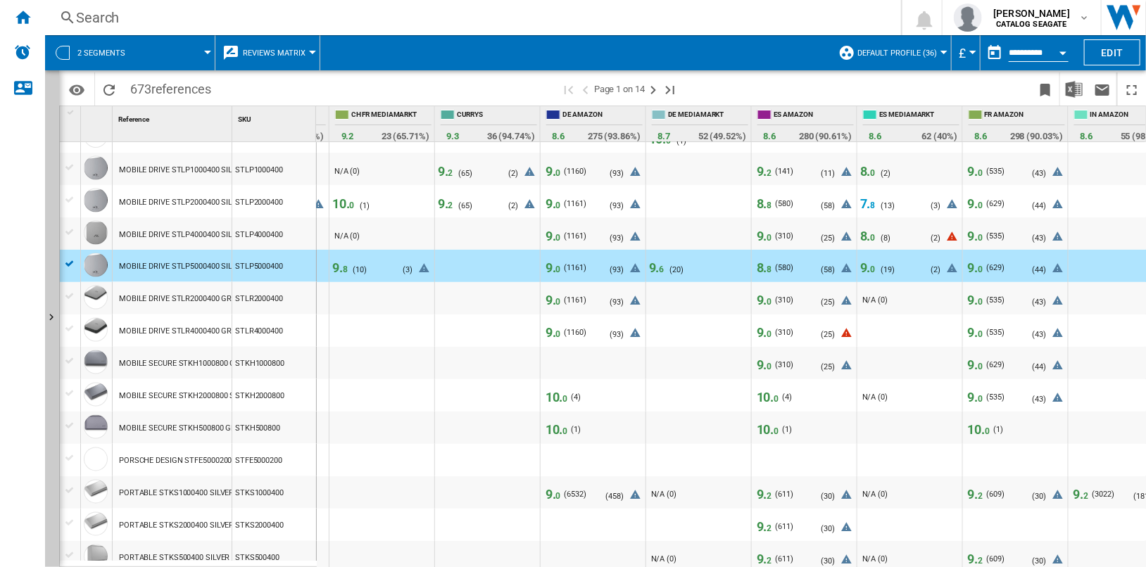
scroll to position [1217, 0]
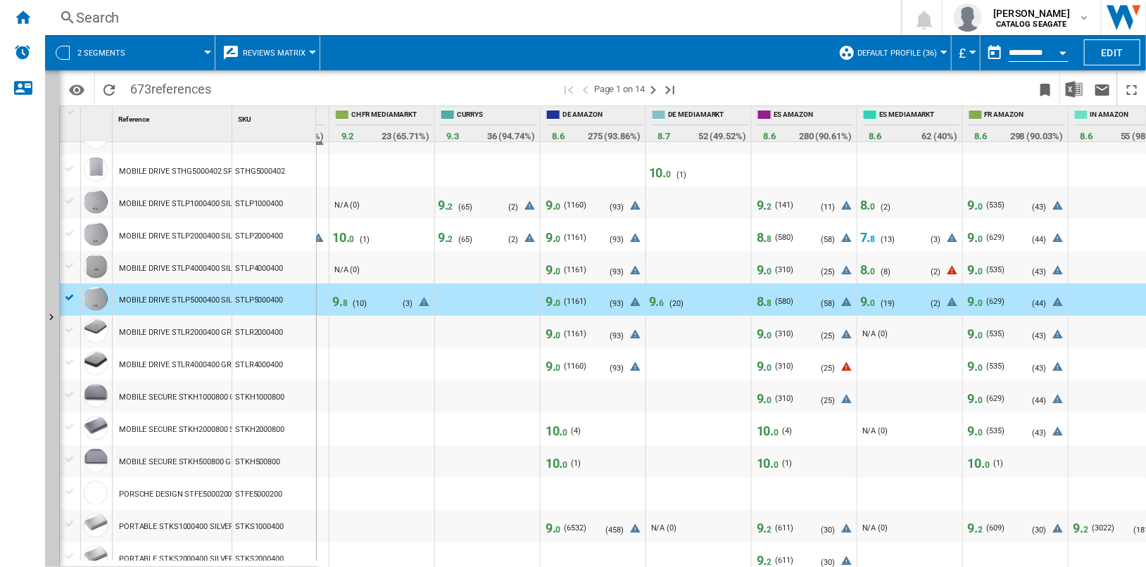
click at [871, 235] on span "8" at bounding box center [873, 239] width 5 height 10
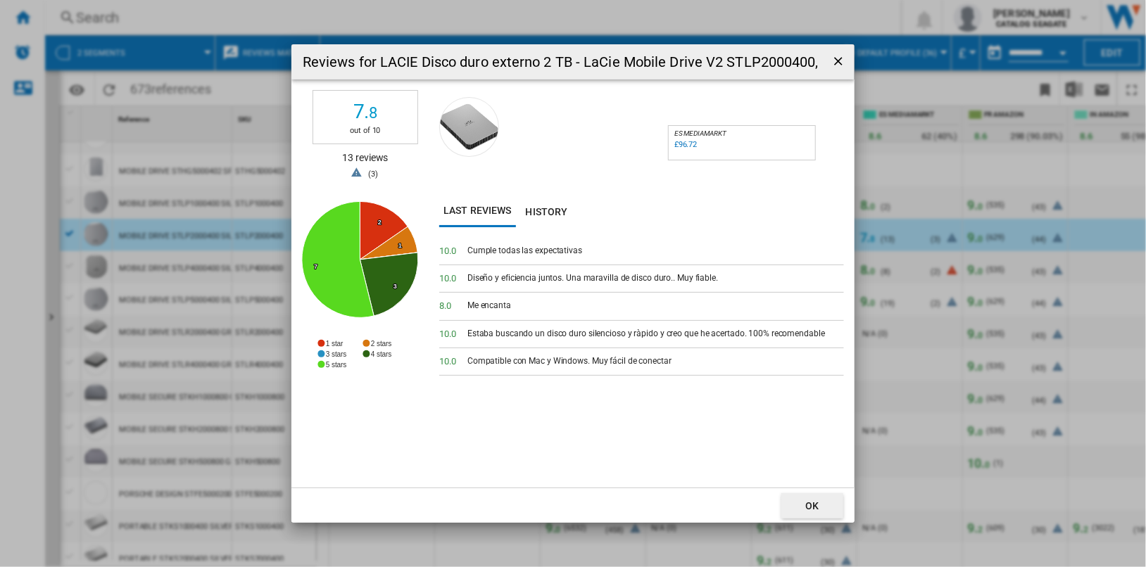
click at [835, 58] on ng-md-icon "getI18NText('BUTTONS.CLOSE_DIALOG')" at bounding box center [839, 62] width 17 height 17
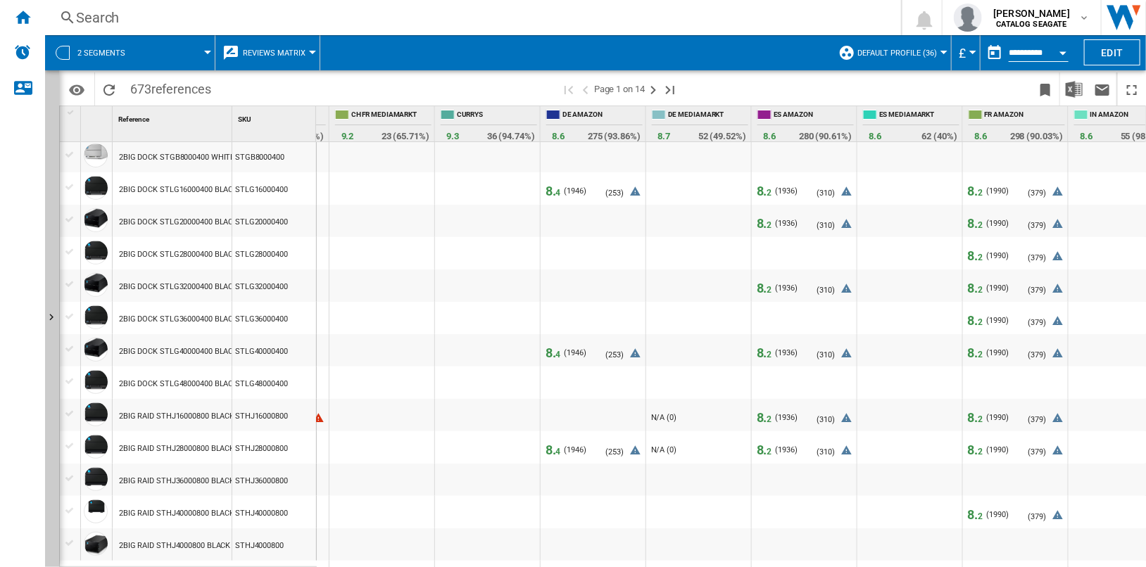
scroll to position [44, 0]
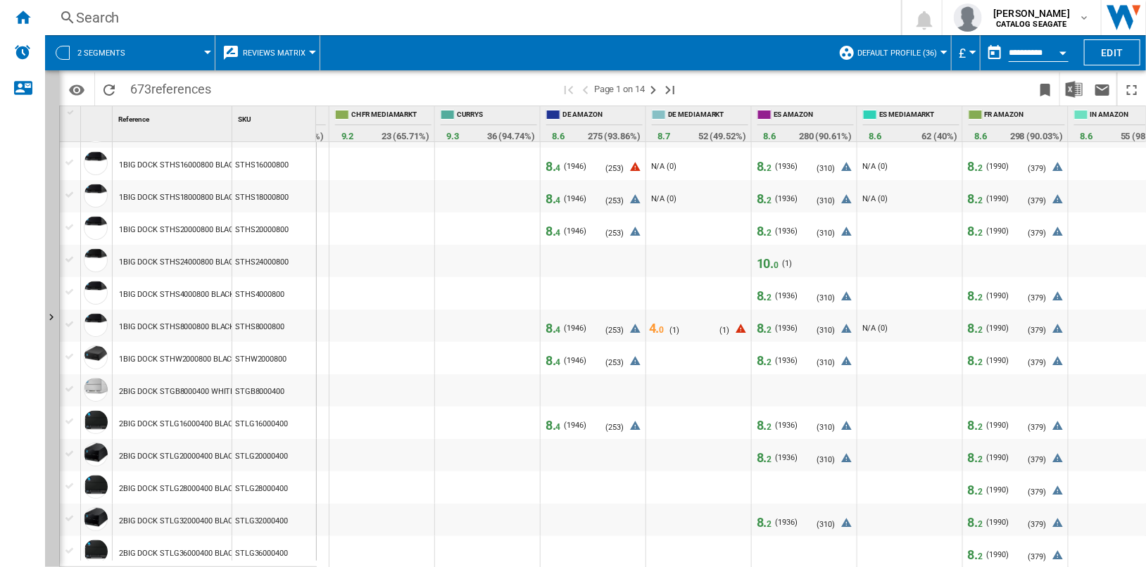
click at [662, 330] on span "0" at bounding box center [662, 330] width 5 height 10
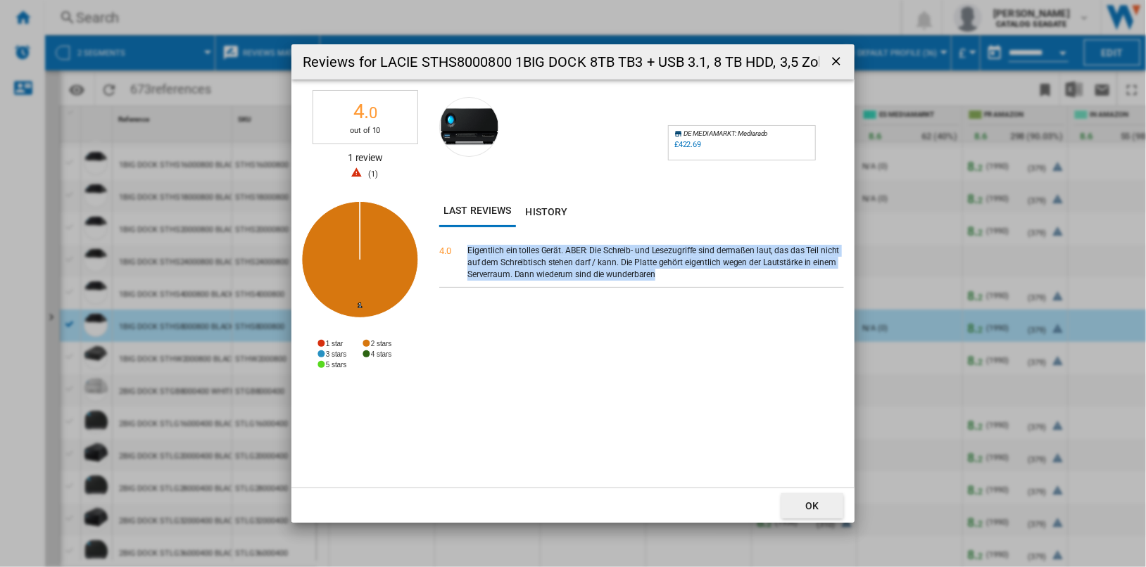
drag, startPoint x: 467, startPoint y: 248, endPoint x: 691, endPoint y: 272, distance: 225.1
click at [691, 272] on div "Eigentlich ein tolles Gerät. ABER: Die Schreib- und Lesezugriffe sind dermaßen …" at bounding box center [655, 262] width 377 height 35
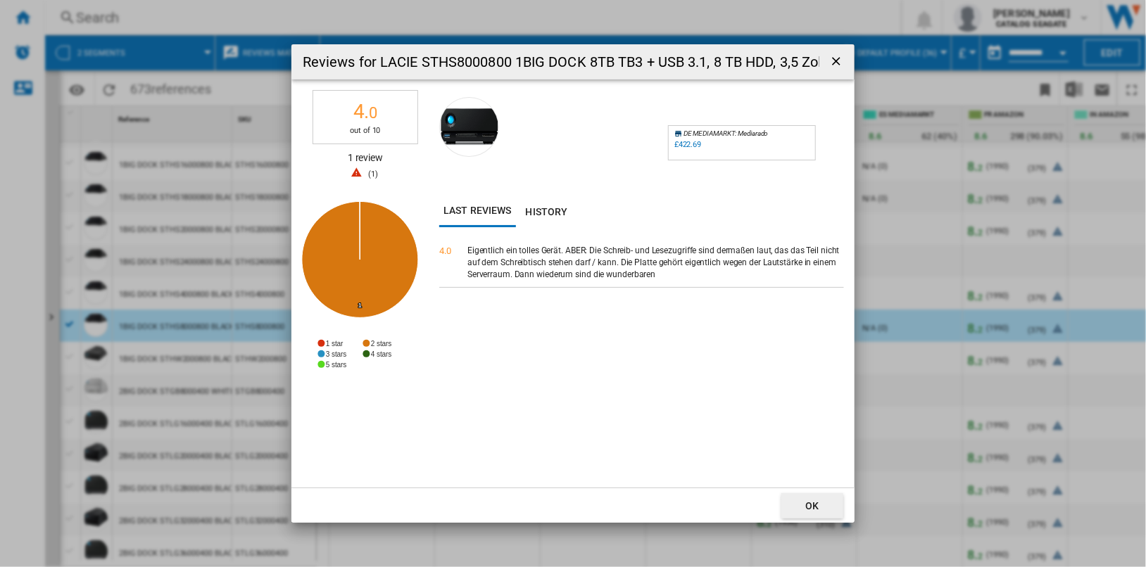
click at [444, 249] on span "4. 0" at bounding box center [445, 251] width 12 height 11
click at [833, 58] on ng-md-icon "getI18NText('BUTTONS.CLOSE_DIALOG')" at bounding box center [837, 62] width 17 height 17
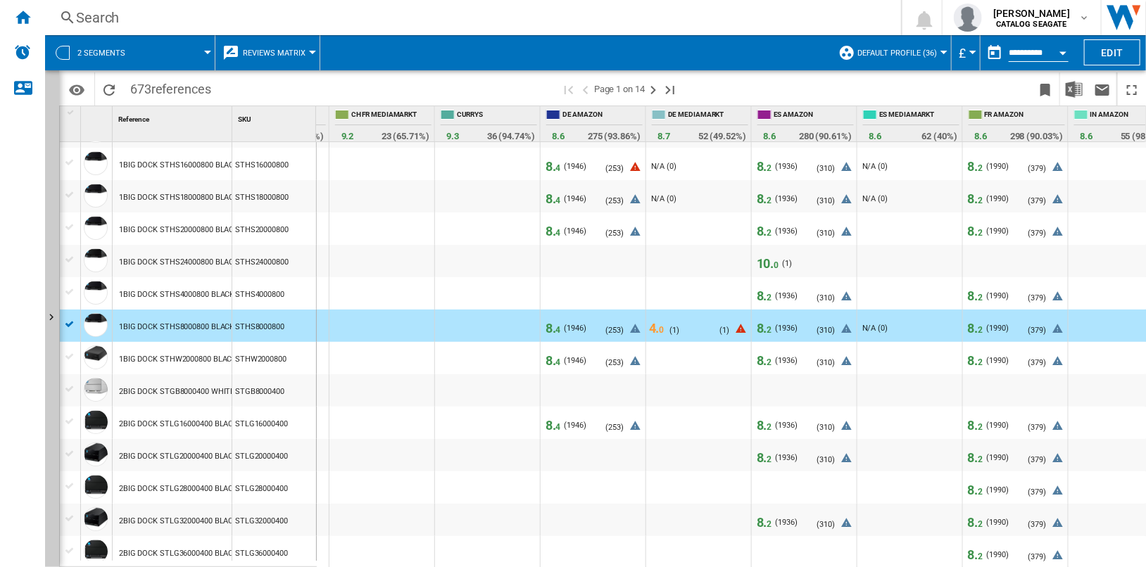
click at [985, 165] on div "8. 2" at bounding box center [976, 167] width 21 height 14
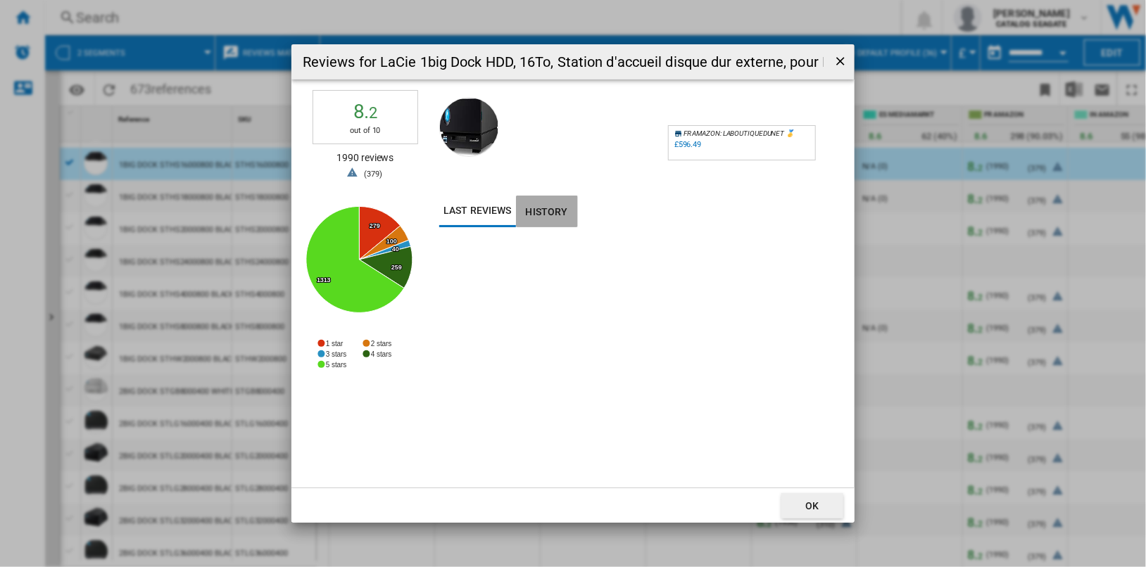
click at [548, 207] on button "History" at bounding box center [547, 212] width 62 height 32
click at [492, 206] on button "Last reviews" at bounding box center [477, 212] width 77 height 32
click at [841, 54] on ng-md-icon "getI18NText('BUTTONS.CLOSE_DIALOG')" at bounding box center [841, 62] width 17 height 17
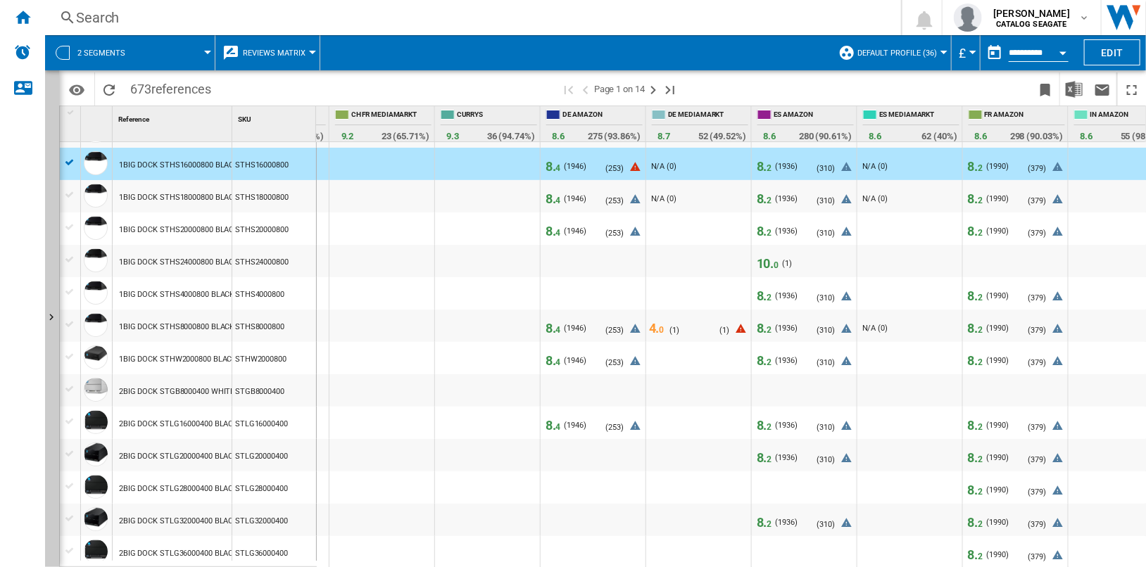
scroll to position [0, 906]
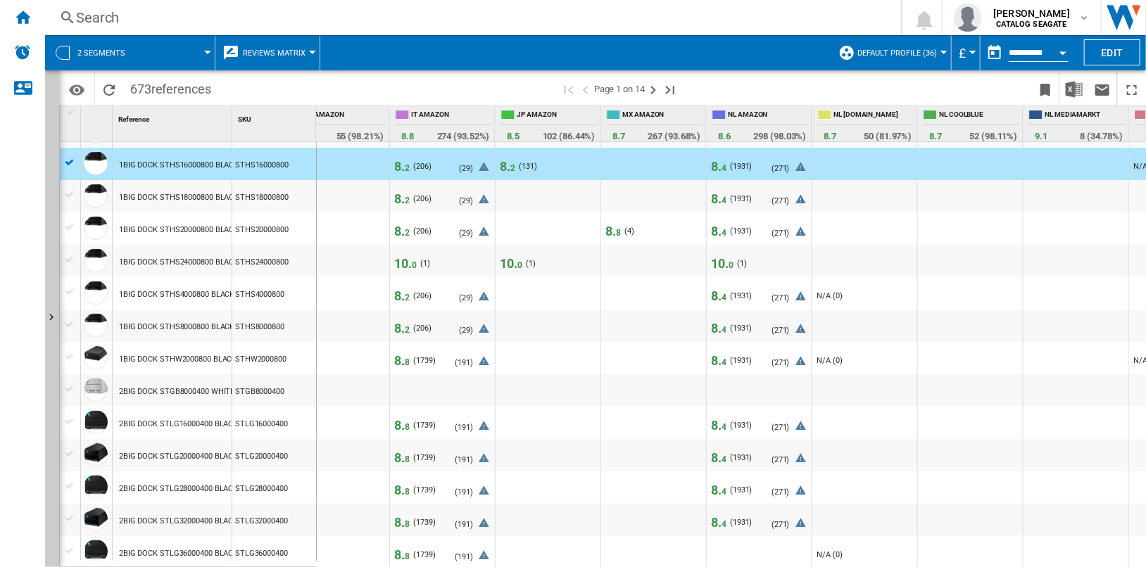
click at [518, 262] on span "0" at bounding box center [520, 265] width 5 height 10
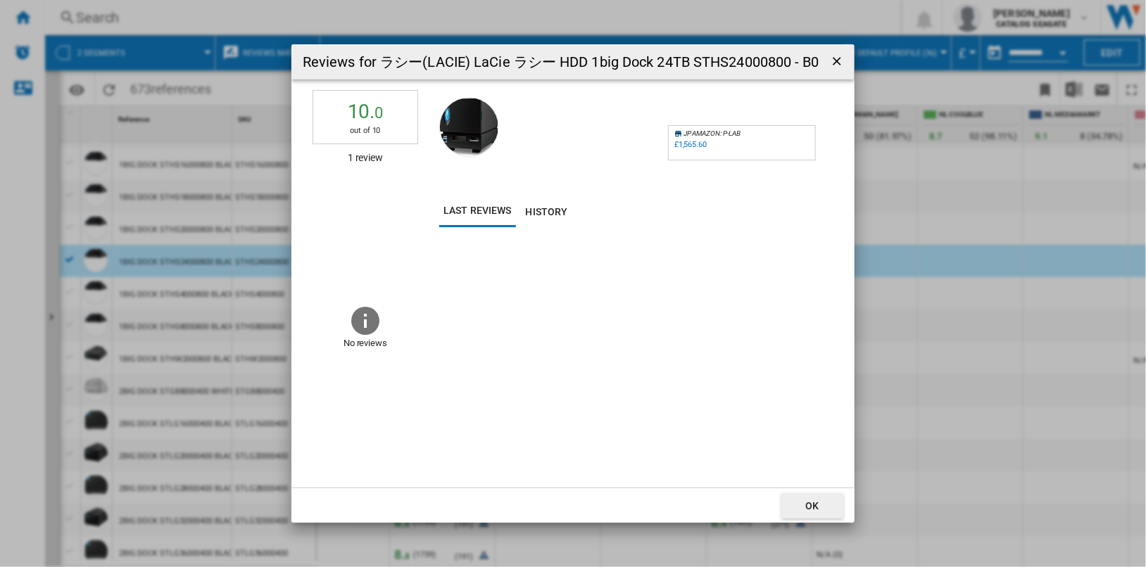
click at [838, 58] on ng-md-icon "getI18NText('BUTTONS.CLOSE_DIALOG')" at bounding box center [838, 62] width 17 height 17
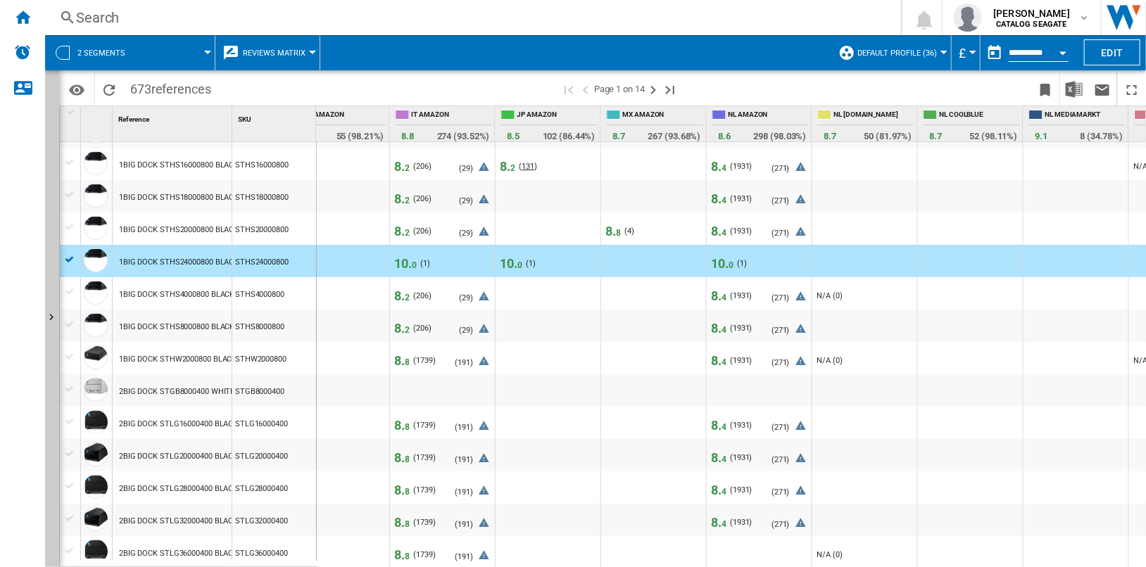
click at [527, 162] on span "131" at bounding box center [528, 166] width 13 height 9
click at [520, 164] on div "( 131 )" at bounding box center [529, 167] width 18 height 14
click at [514, 168] on span "2" at bounding box center [513, 168] width 5 height 10
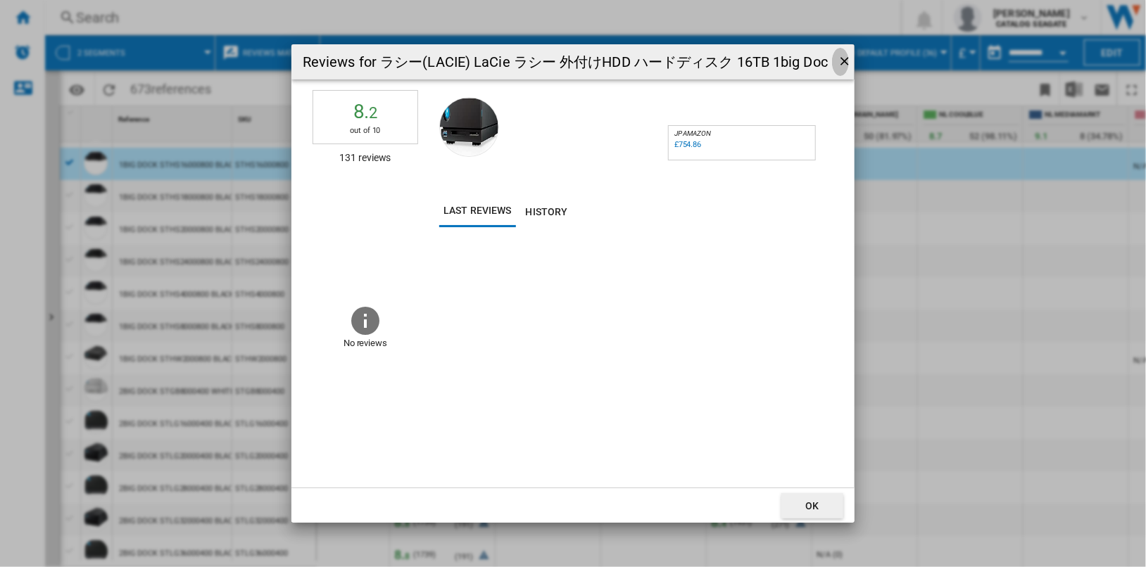
click at [844, 63] on ng-md-icon "getI18NText('BUTTONS.CLOSE_DIALOG')" at bounding box center [846, 62] width 17 height 17
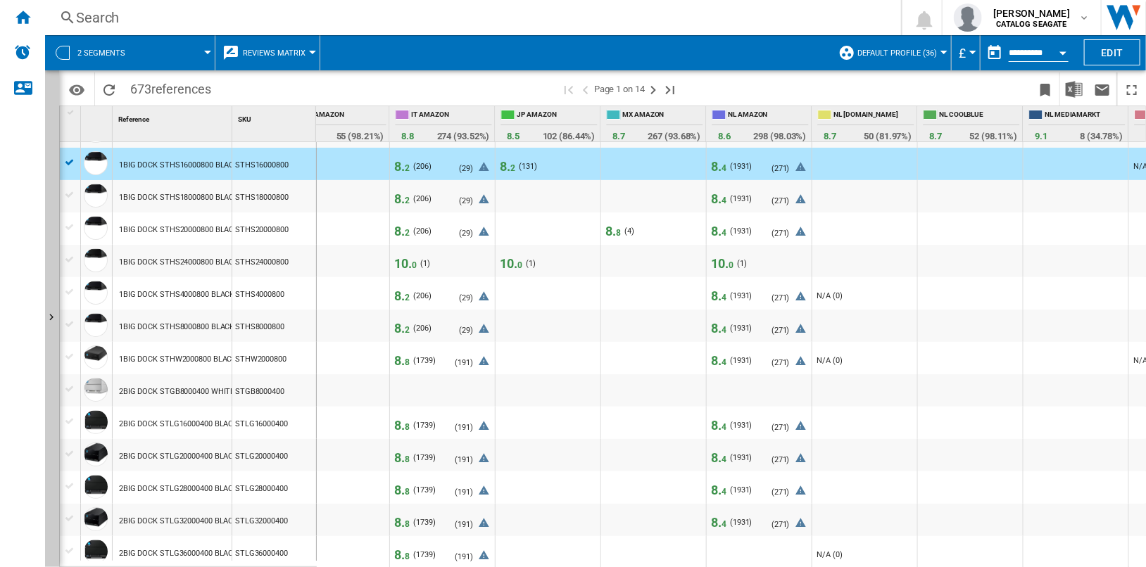
scroll to position [0, 1985]
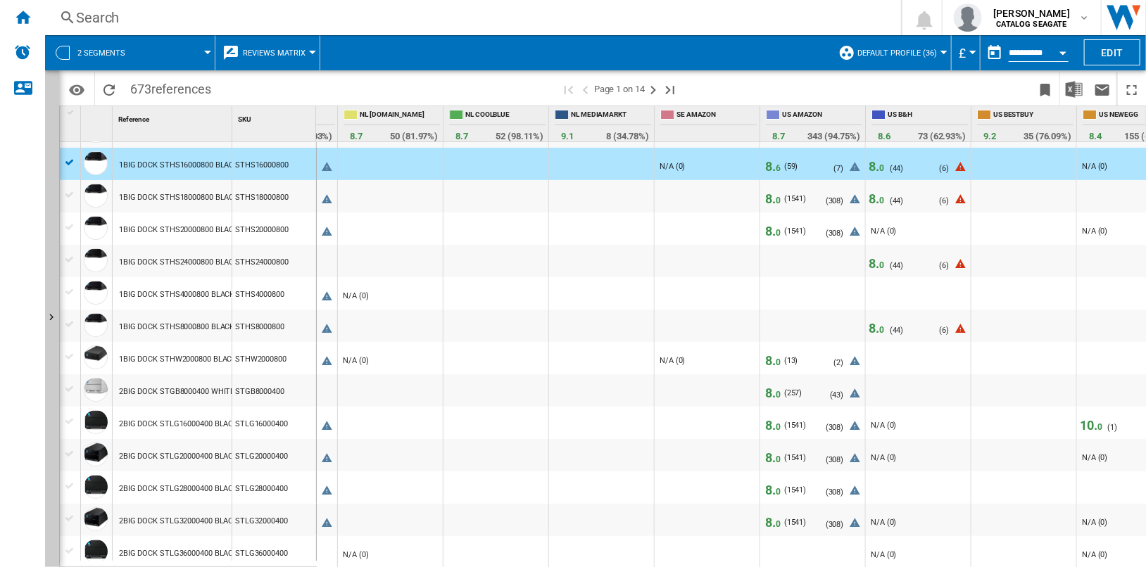
click at [879, 164] on span "0" at bounding box center [881, 168] width 5 height 10
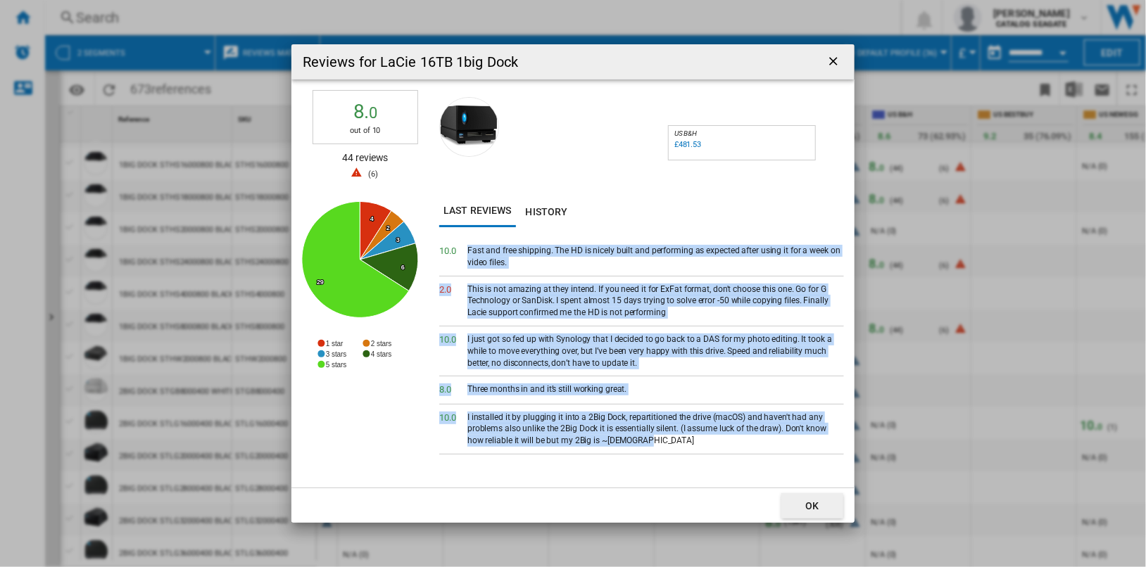
drag, startPoint x: 625, startPoint y: 436, endPoint x: 455, endPoint y: 244, distance: 257.3
click at [455, 244] on div "10. 0 Fast and free shipping. The HD is nicely built and performing as expected…" at bounding box center [641, 363] width 405 height 250
click at [831, 60] on ng-md-icon "getI18NText('BUTTONS.CLOSE_DIALOG')" at bounding box center [834, 62] width 17 height 17
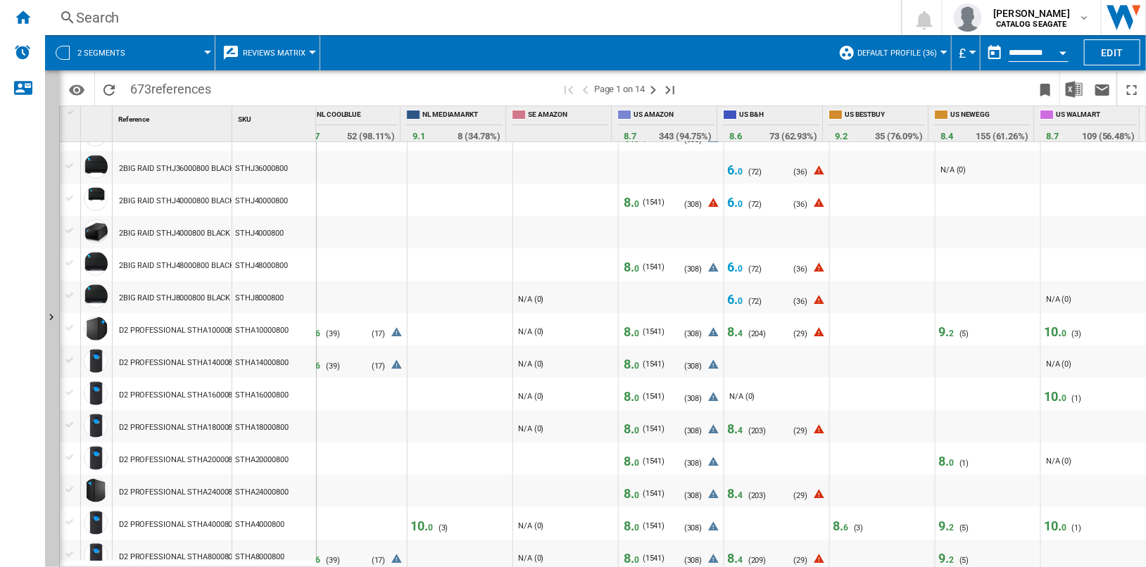
scroll to position [670, 0]
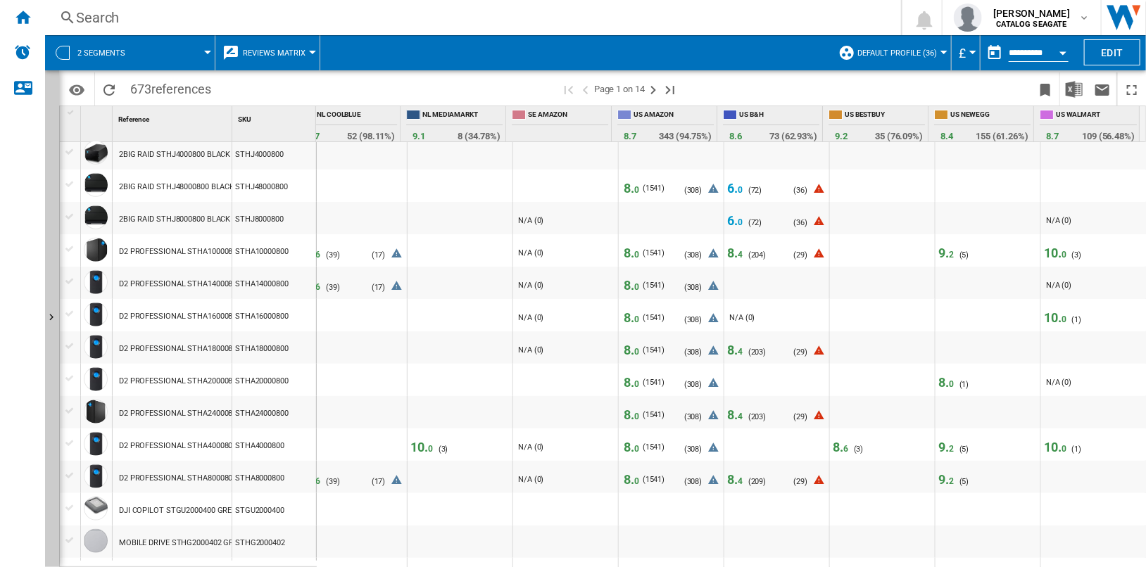
click at [624, 351] on span "8. 0" at bounding box center [631, 350] width 15 height 15
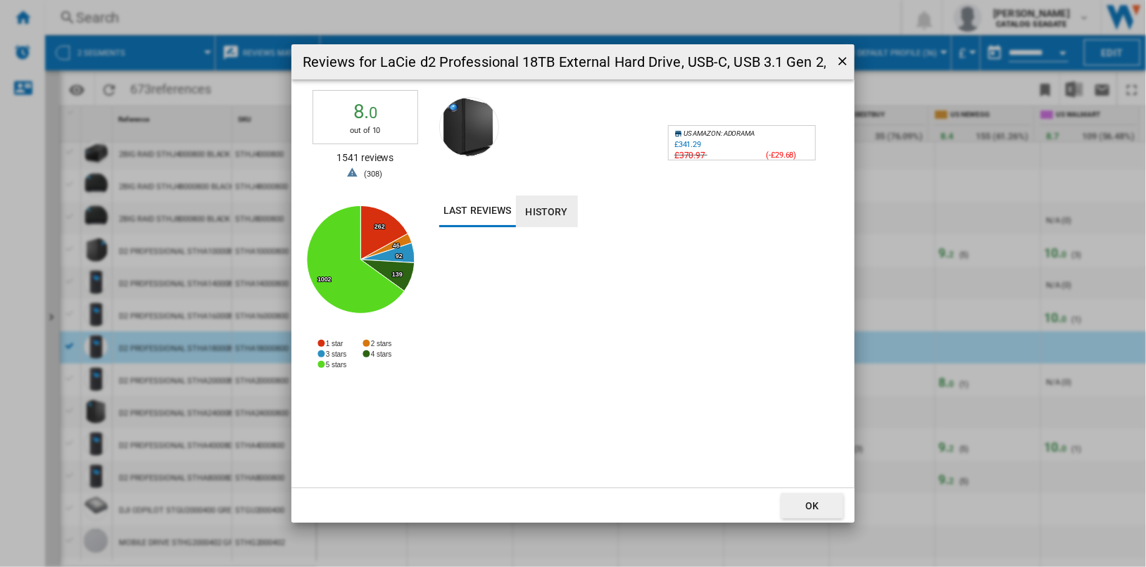
click at [531, 207] on button "History" at bounding box center [547, 212] width 62 height 32
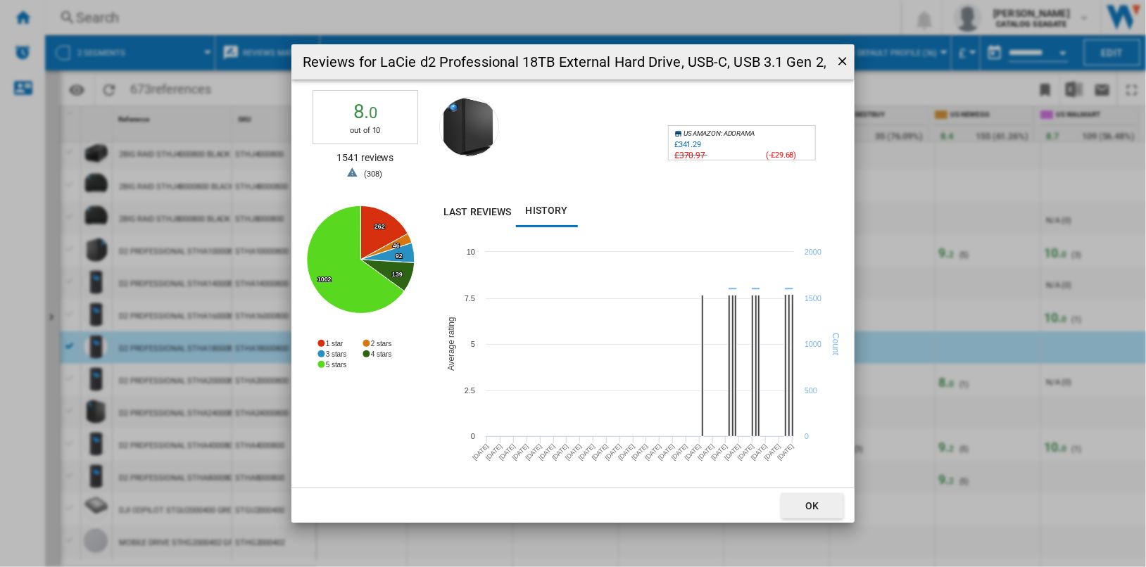
click at [839, 62] on ng-md-icon "getI18NText('BUTTONS.CLOSE_DIALOG')" at bounding box center [844, 62] width 17 height 17
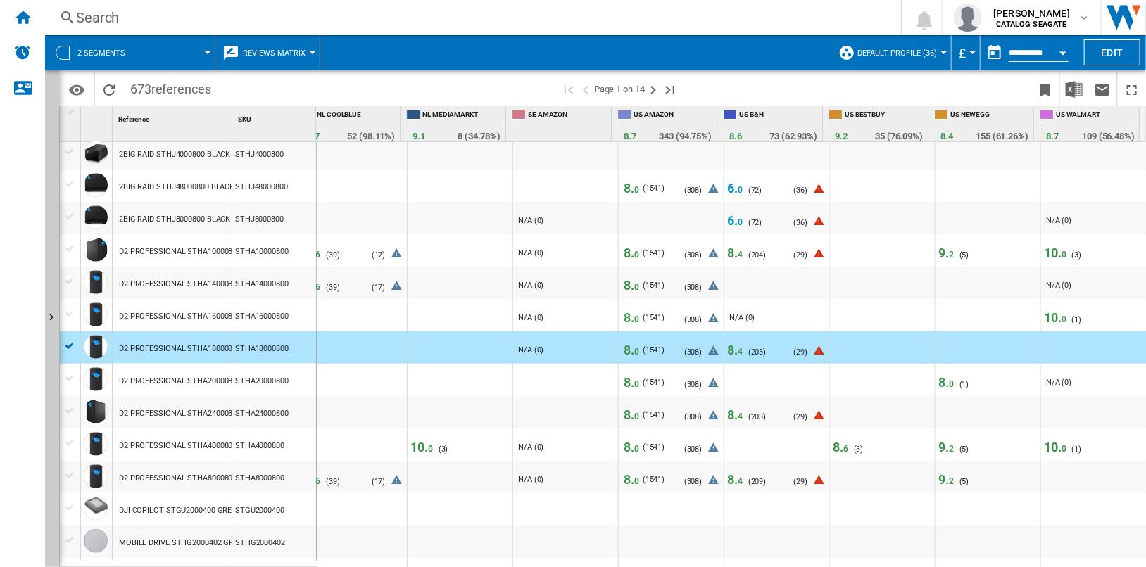
click at [625, 252] on span "8. 0" at bounding box center [631, 253] width 15 height 15
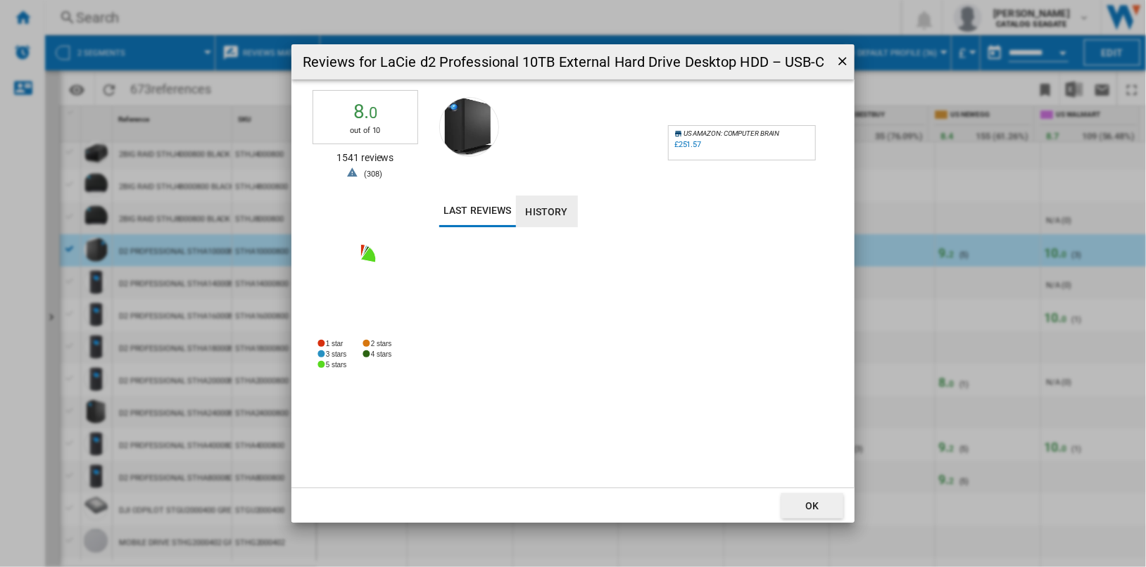
click at [541, 215] on button "History" at bounding box center [547, 212] width 62 height 32
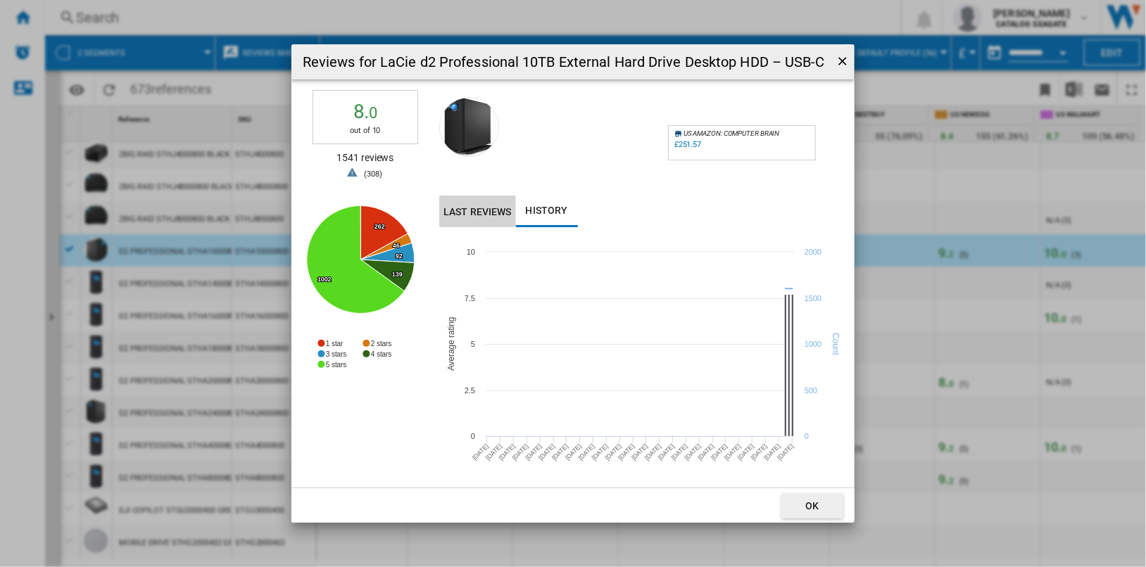
click at [495, 212] on button "Last reviews" at bounding box center [477, 212] width 77 height 32
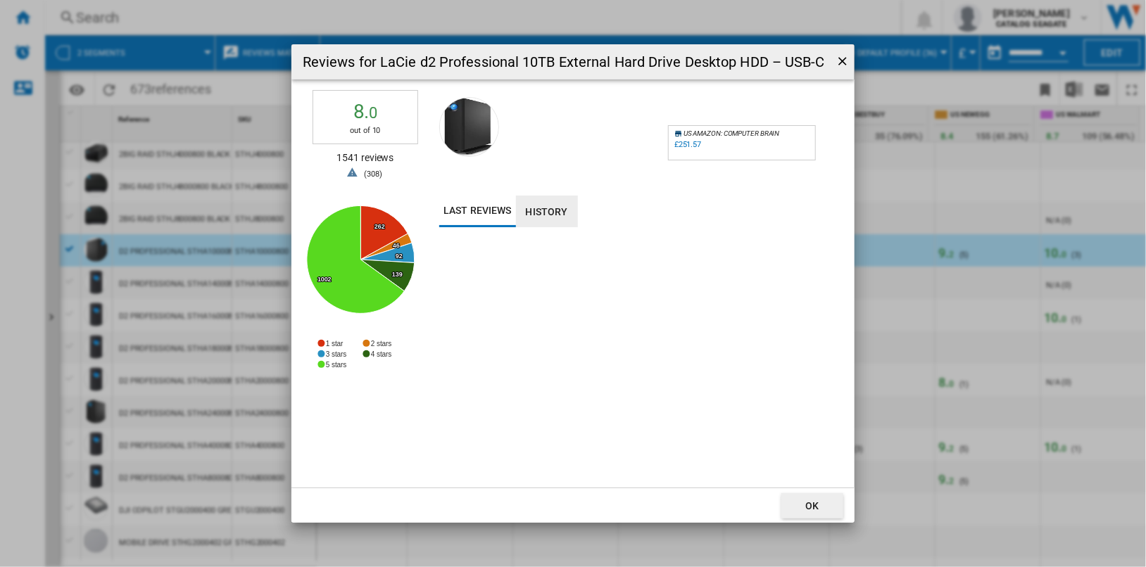
click at [540, 204] on button "History" at bounding box center [547, 212] width 62 height 32
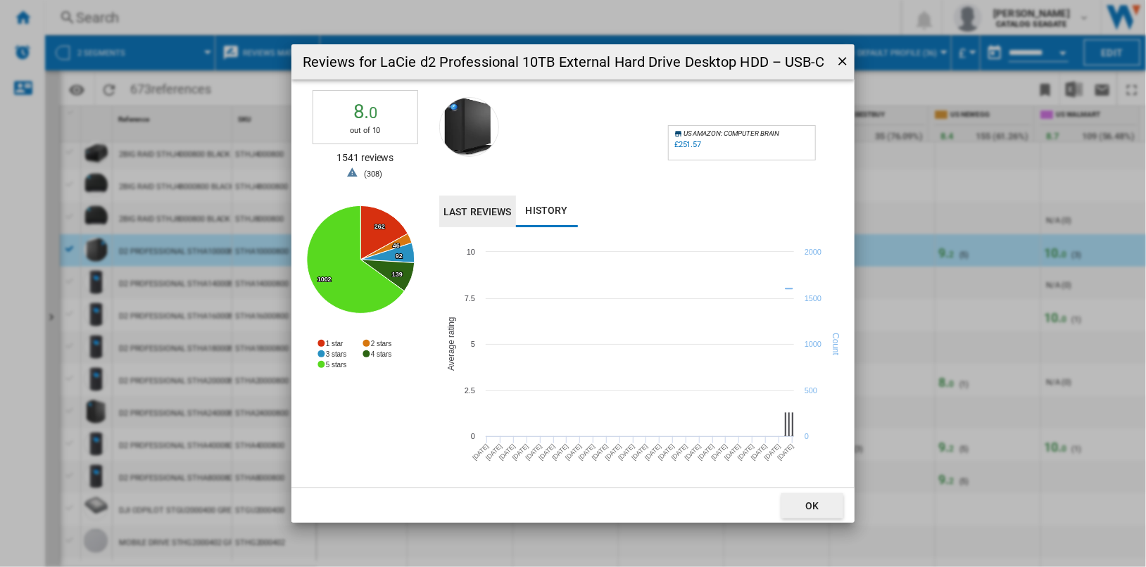
click at [466, 201] on button "Last reviews" at bounding box center [477, 212] width 77 height 32
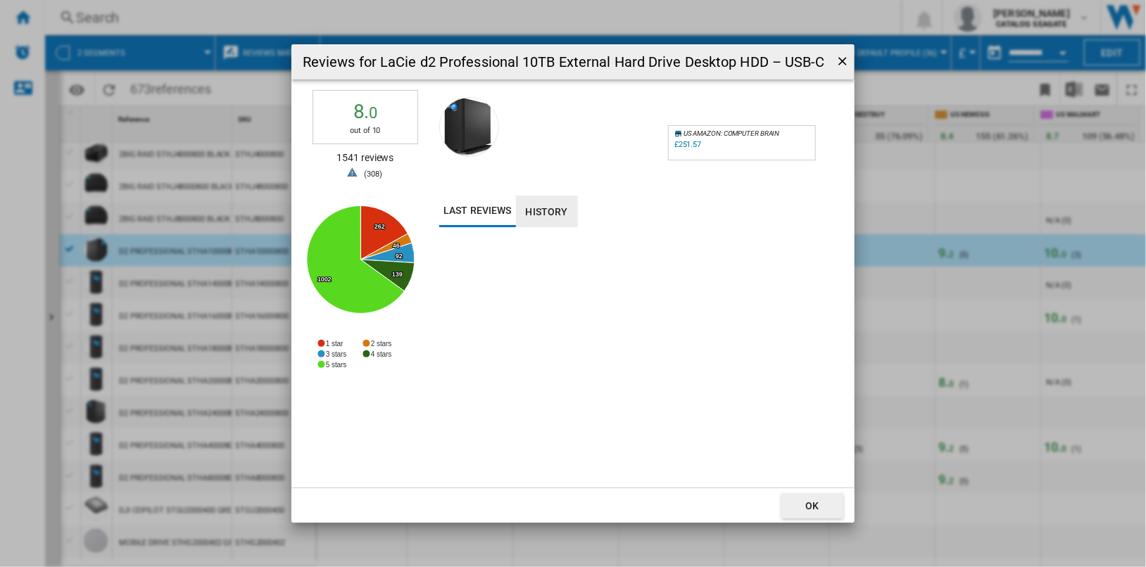
click at [536, 207] on button "History" at bounding box center [547, 212] width 62 height 32
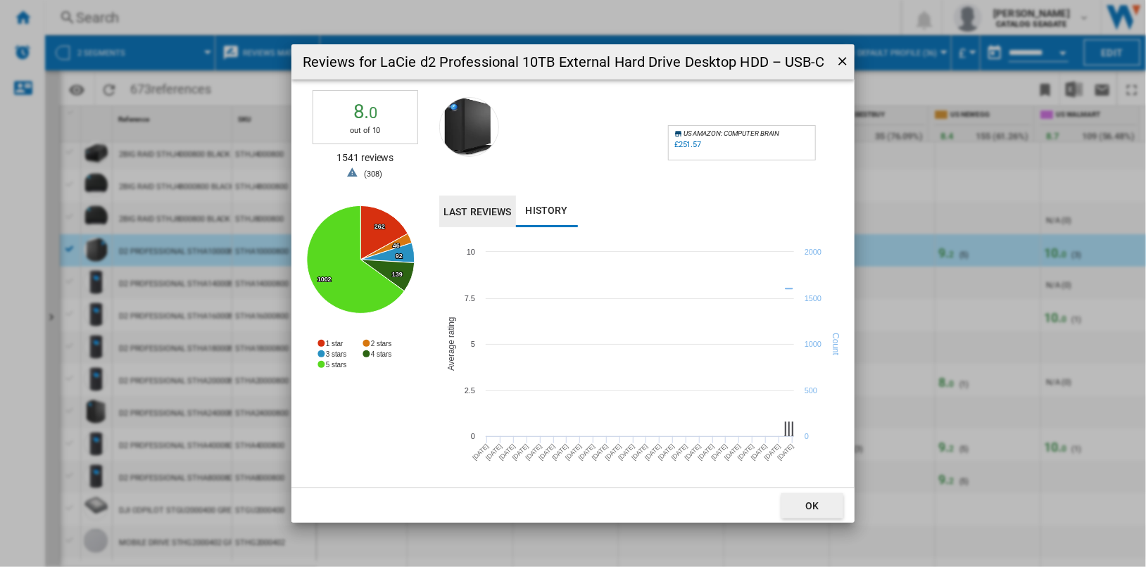
click at [501, 210] on button "Last reviews" at bounding box center [477, 212] width 77 height 32
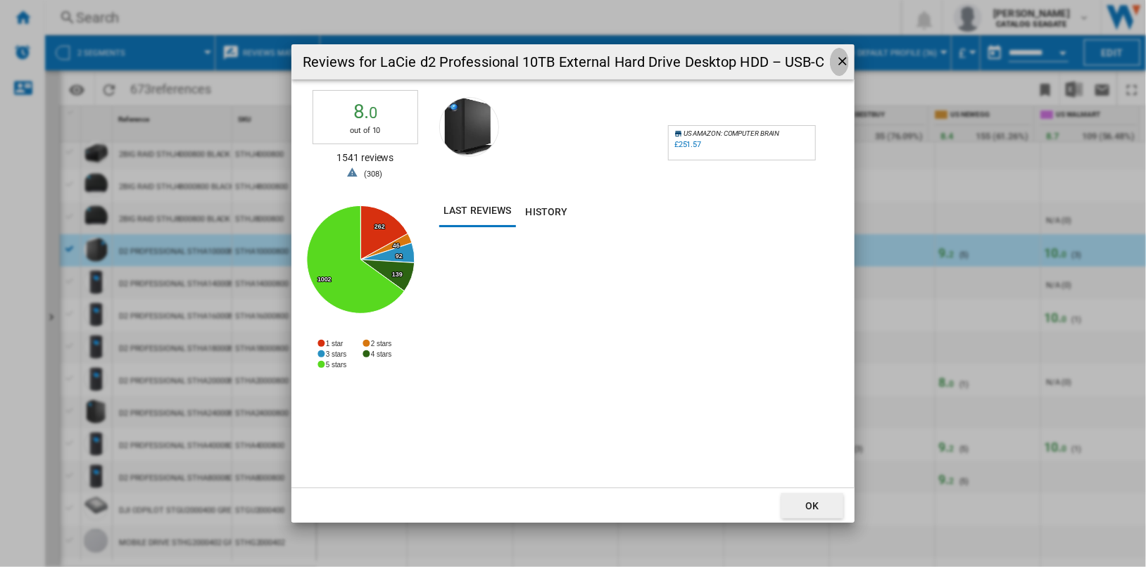
click at [843, 63] on ng-md-icon "getI18NText('BUTTONS.CLOSE_DIALOG')" at bounding box center [844, 62] width 17 height 17
